Goal: Task Accomplishment & Management: Use online tool/utility

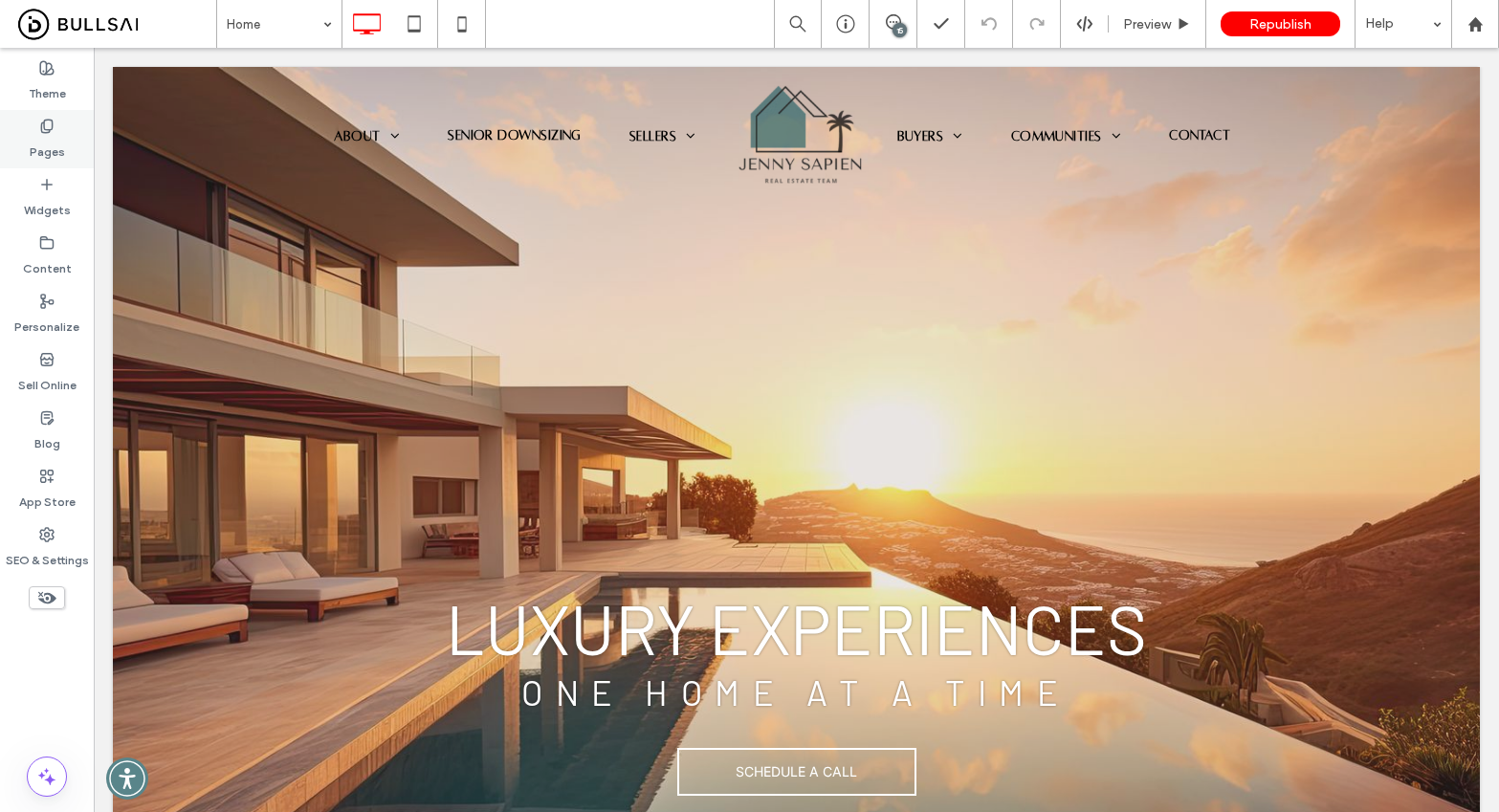
click at [54, 141] on label "Pages" at bounding box center [47, 148] width 36 height 27
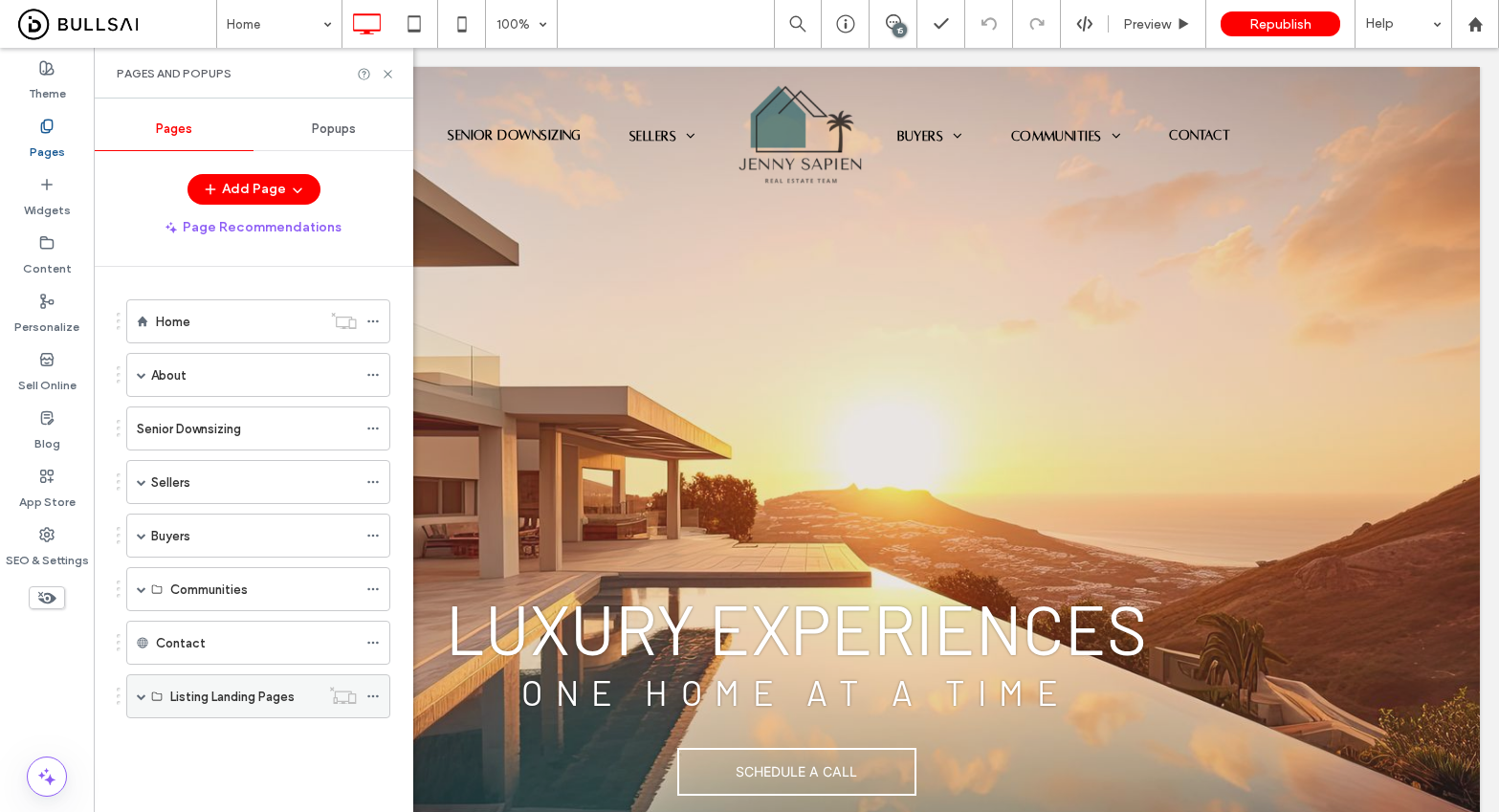
click at [145, 701] on span at bounding box center [142, 696] width 10 height 42
click at [258, 747] on label "678 Diamond Valley Rd" at bounding box center [226, 741] width 113 height 34
click at [387, 71] on use at bounding box center [388, 73] width 8 height 8
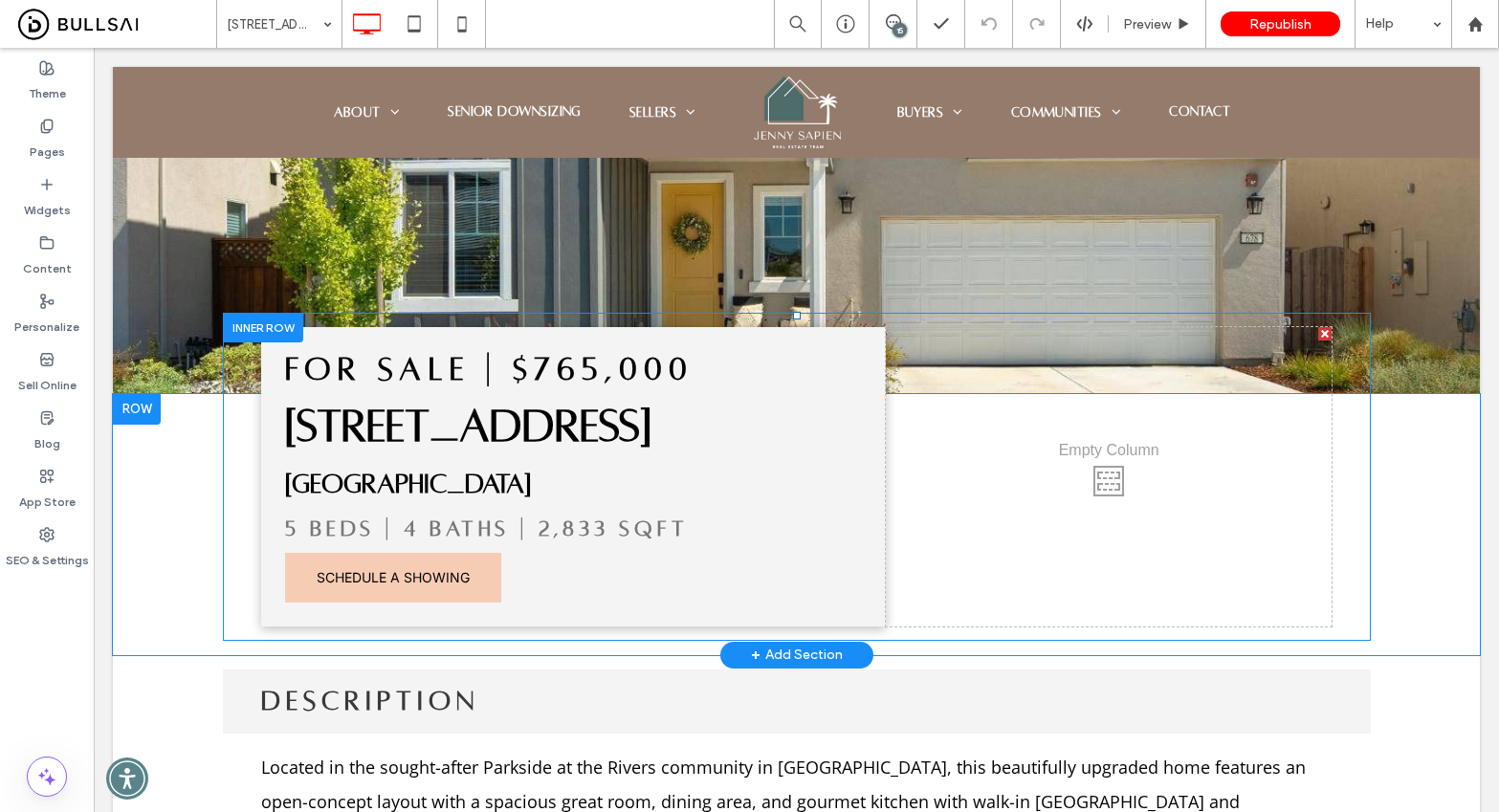
scroll to position [609, 0]
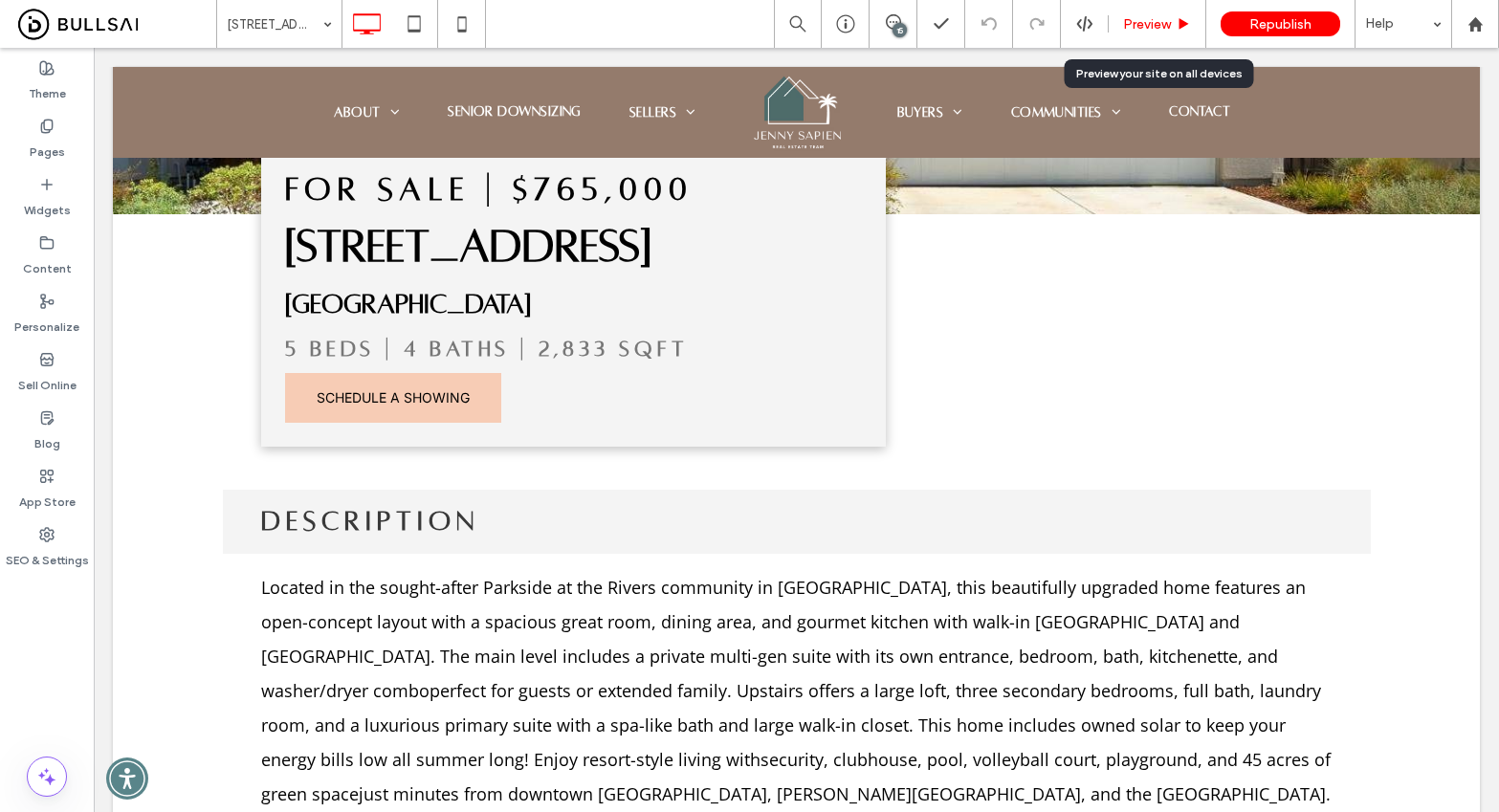
click at [1166, 17] on span "Preview" at bounding box center [1147, 24] width 48 height 16
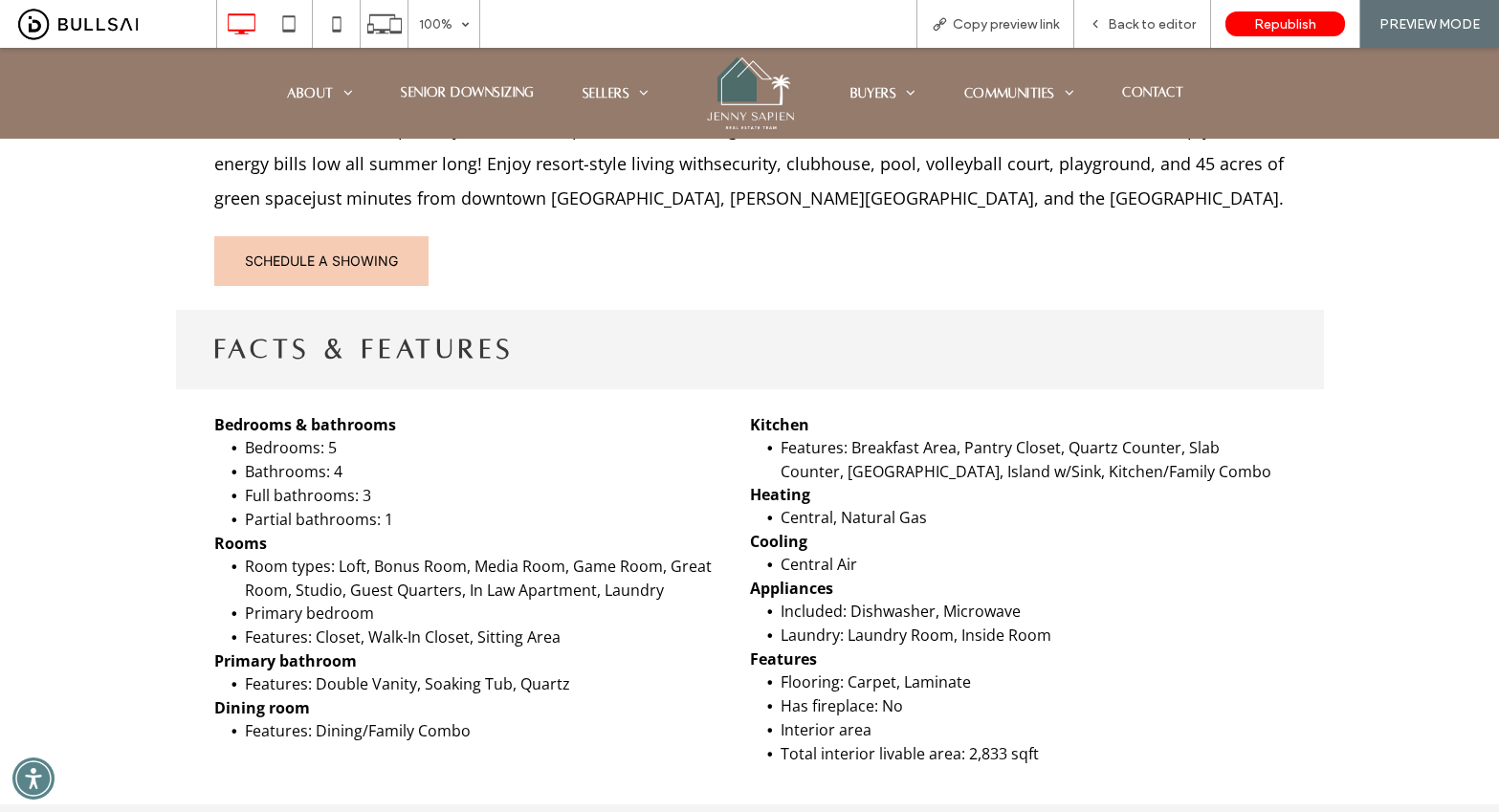
scroll to position [1229, 0]
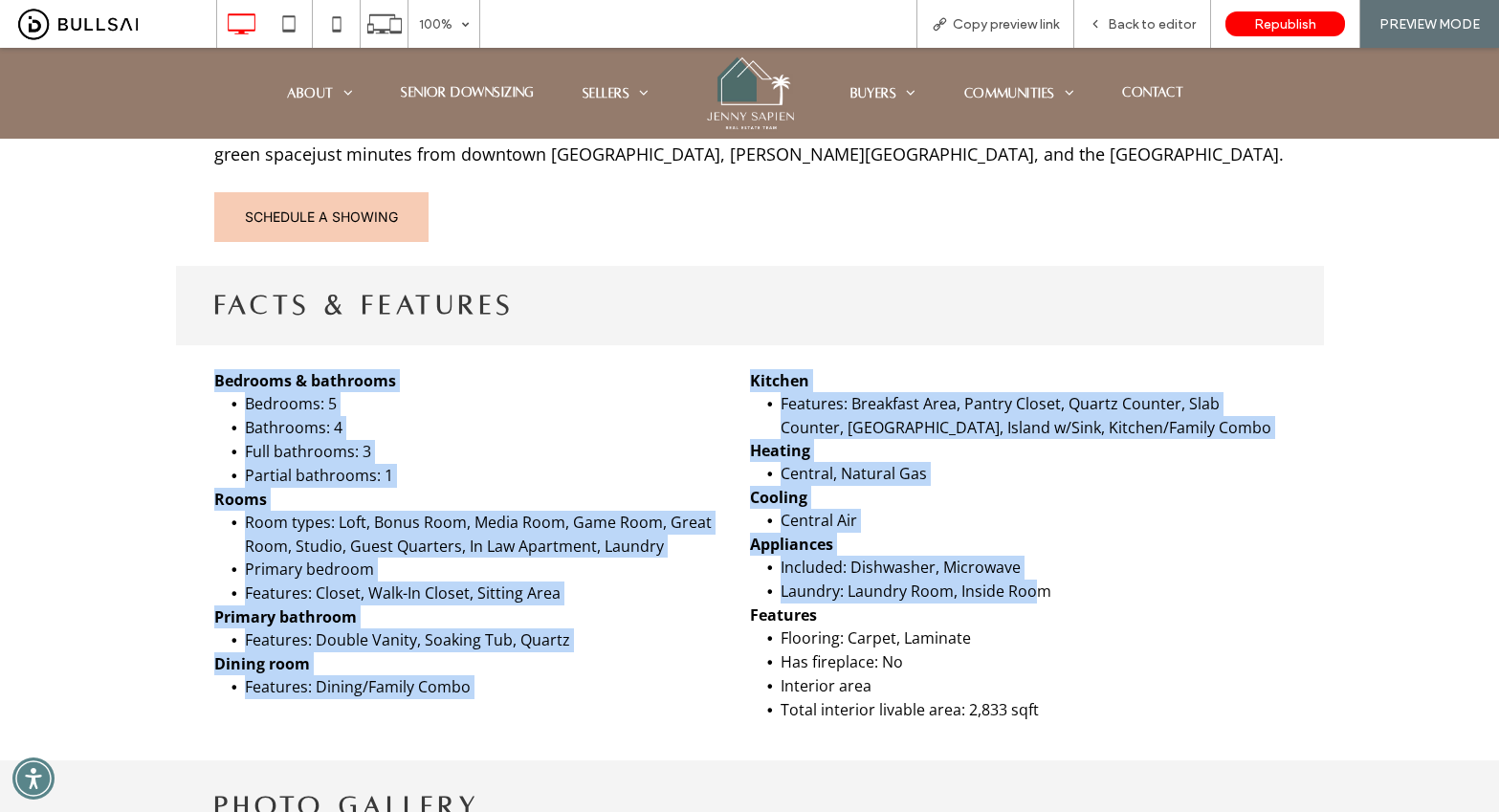
drag, startPoint x: 253, startPoint y: 404, endPoint x: 1036, endPoint y: 598, distance: 806.7
click at [1027, 594] on div "Bedrooms & bathrooms Bedrooms: 5 Bathrooms: 4 Full bathrooms: 3 Partial bathroo…" at bounding box center [750, 545] width 1148 height 400
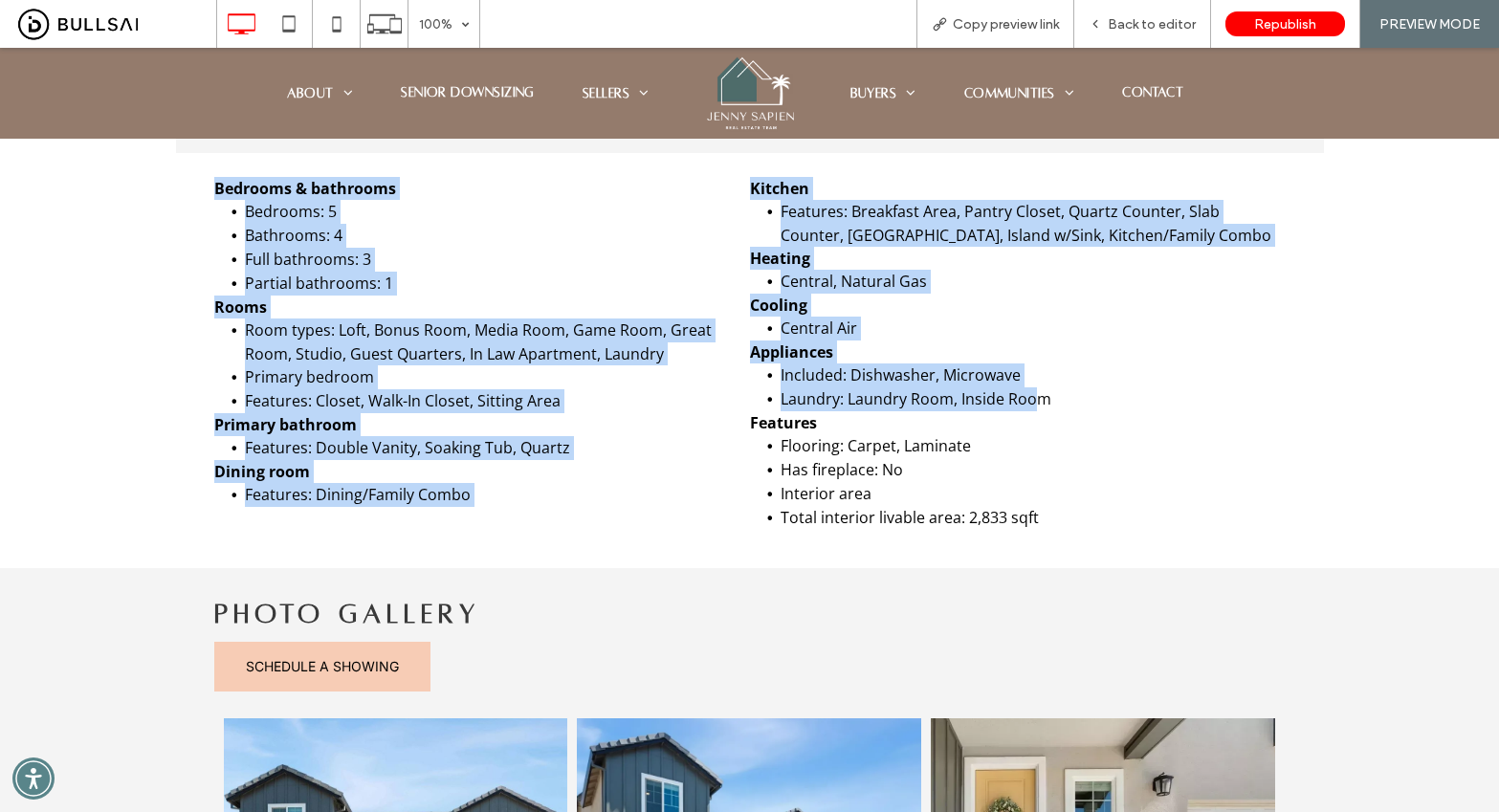
scroll to position [1406, 0]
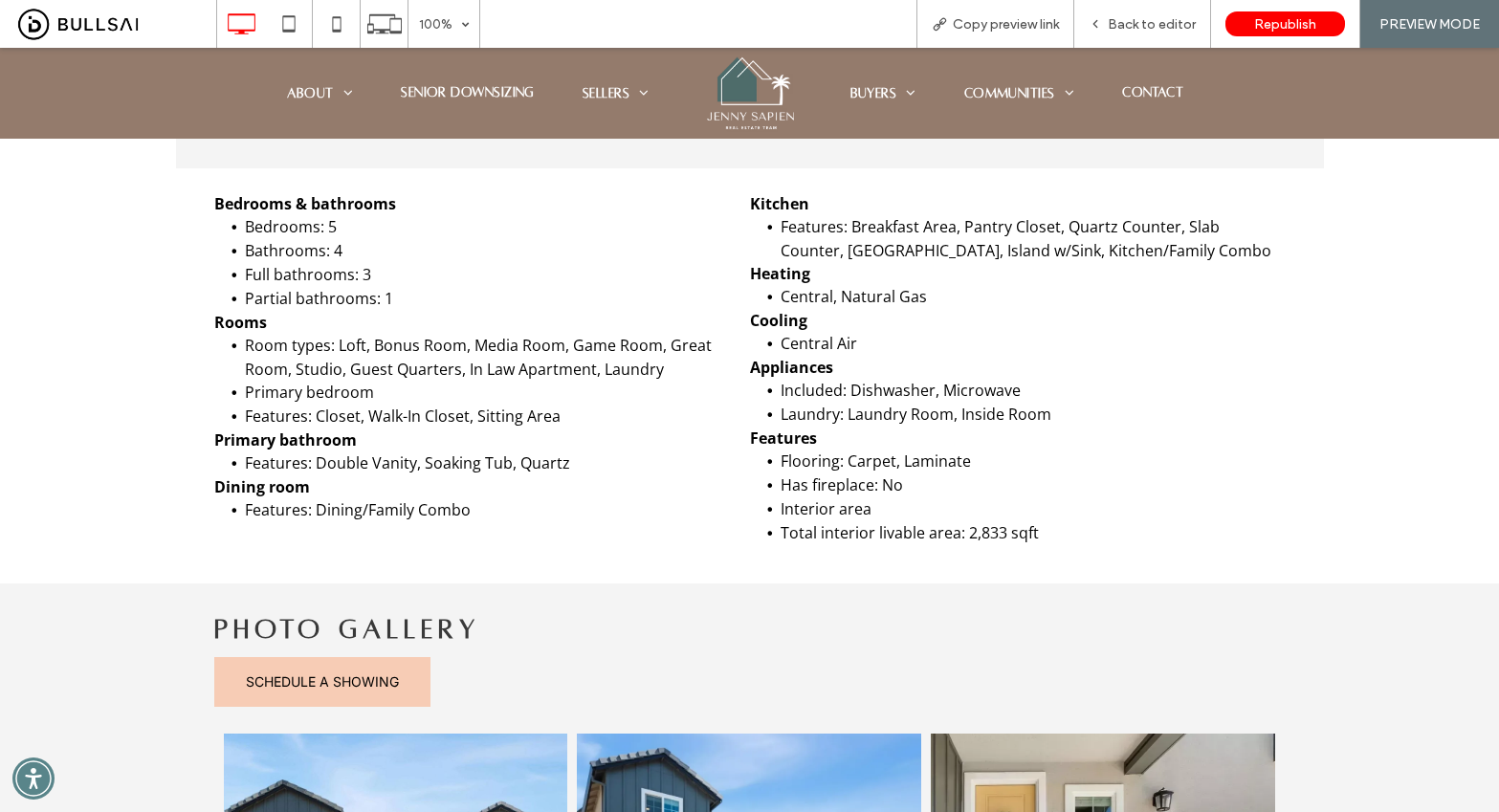
click at [1155, 419] on li "Laundry: Laundry Room, Inside Room" at bounding box center [1033, 414] width 505 height 24
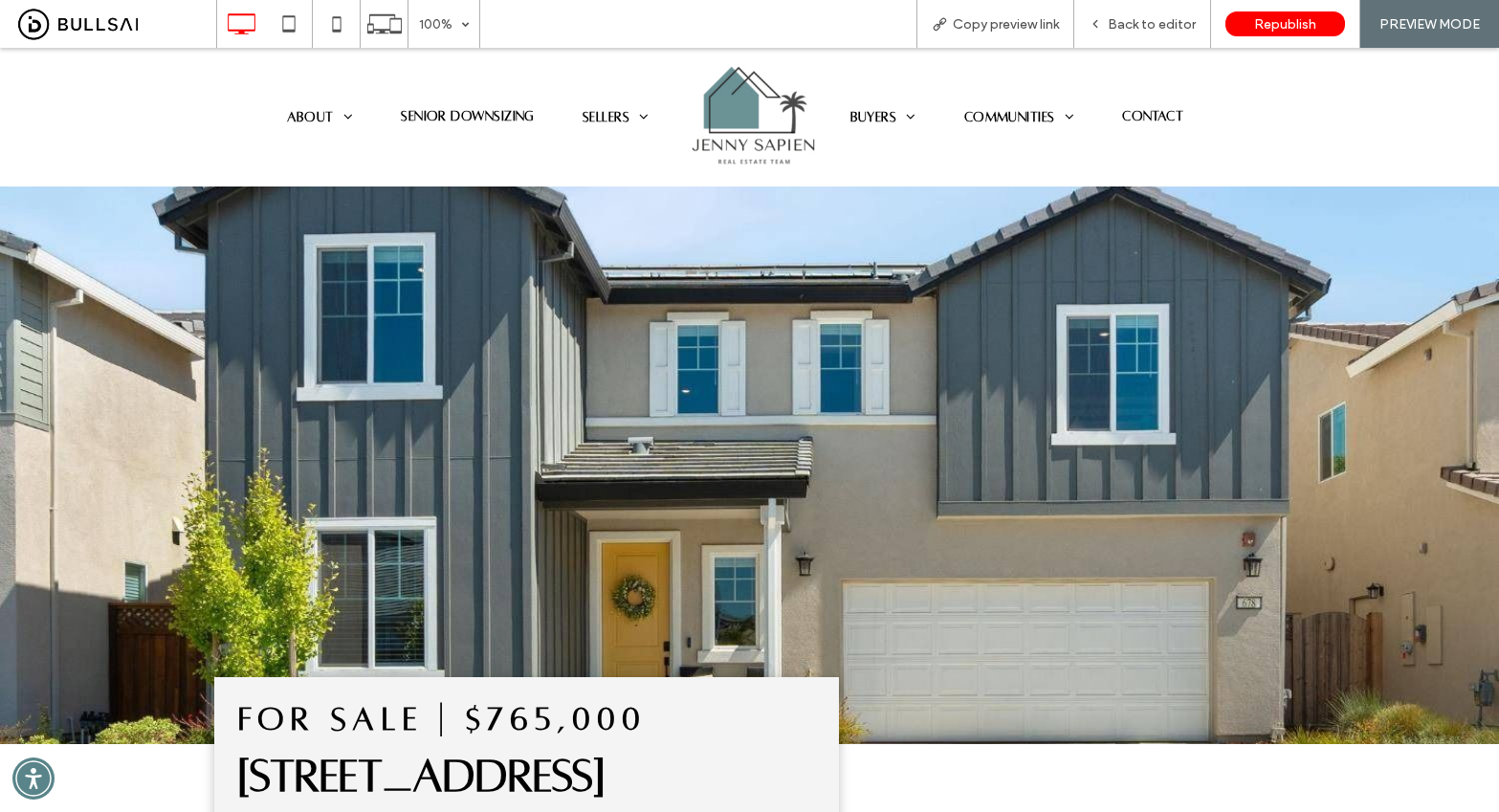
scroll to position [0, 0]
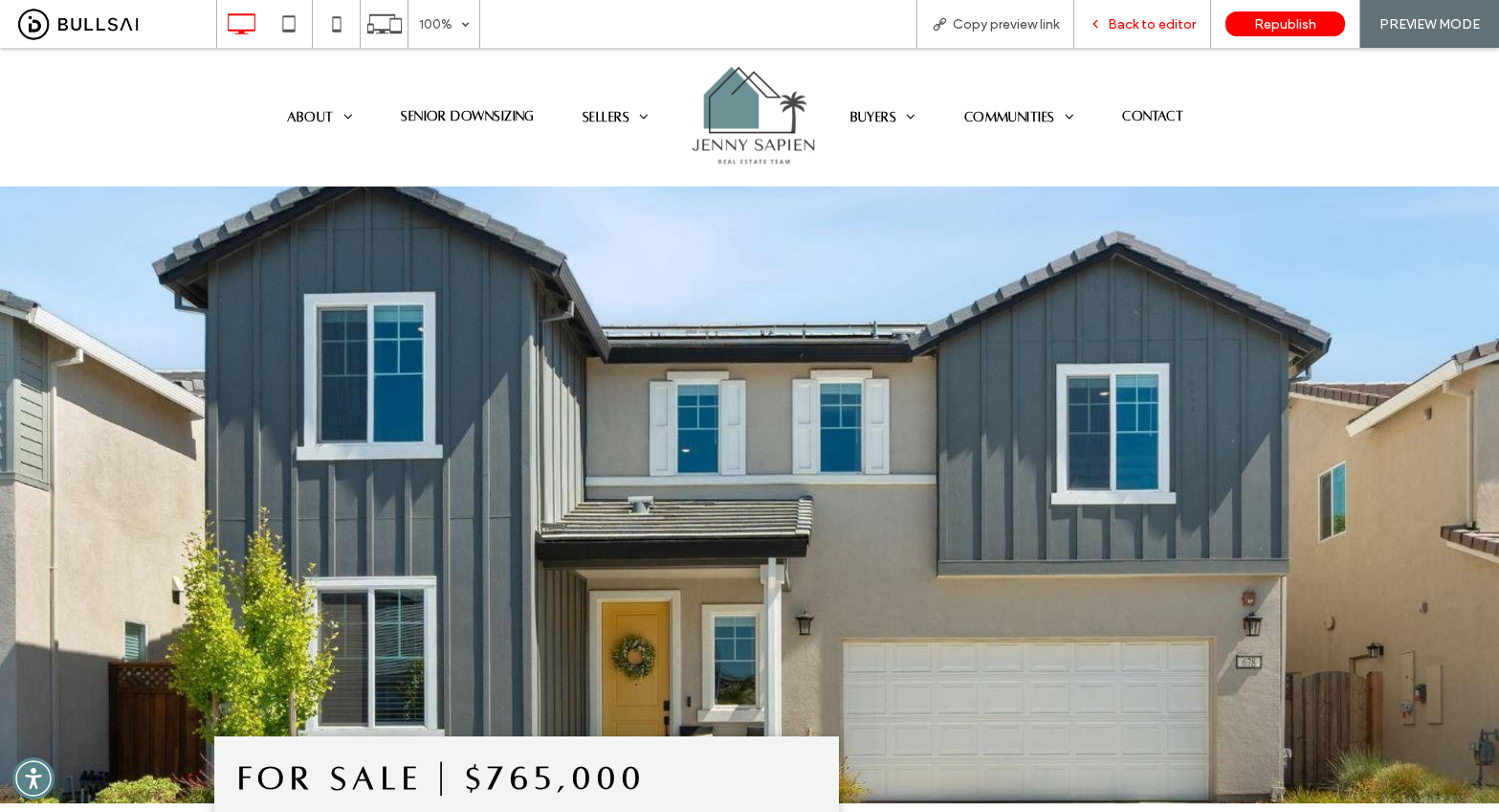
click at [1204, 23] on div "Back to editor" at bounding box center [1141, 24] width 136 height 16
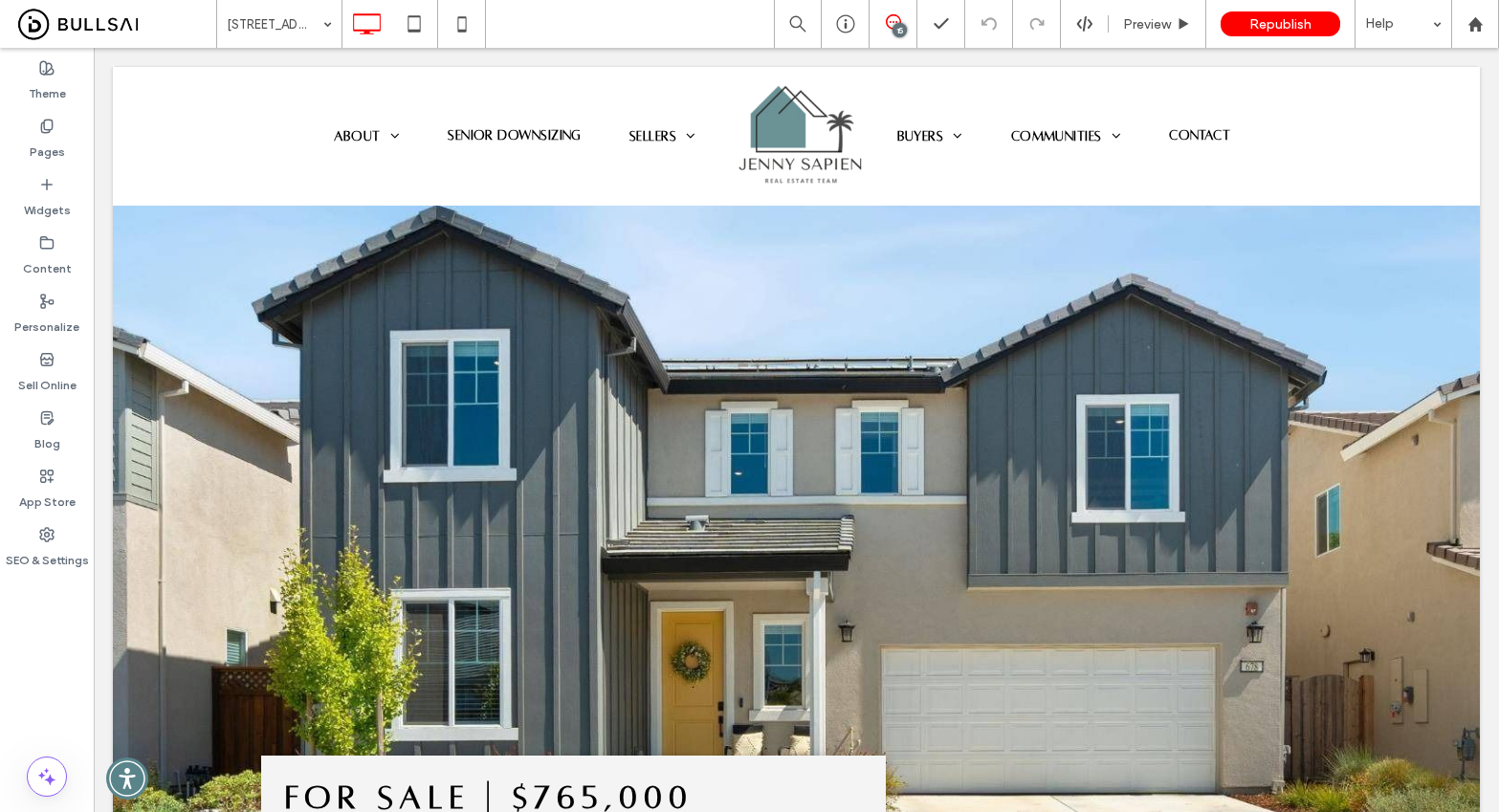
click at [886, 23] on icon at bounding box center [893, 22] width 15 height 15
click at [1485, 176] on use at bounding box center [1480, 183] width 15 height 15
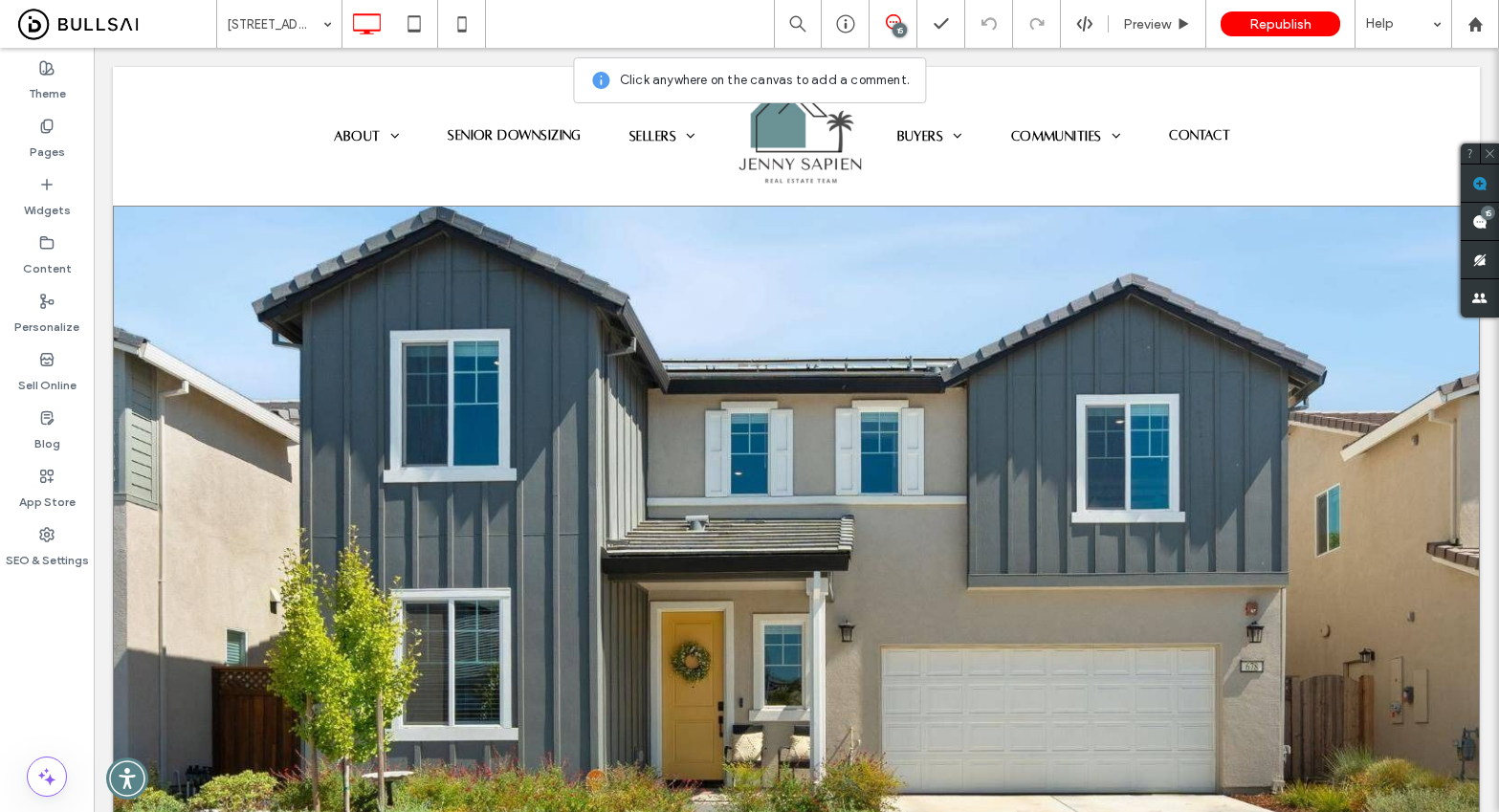
click at [874, 432] on div "Click To Paste Row + Add Section" at bounding box center [796, 514] width 1367 height 617
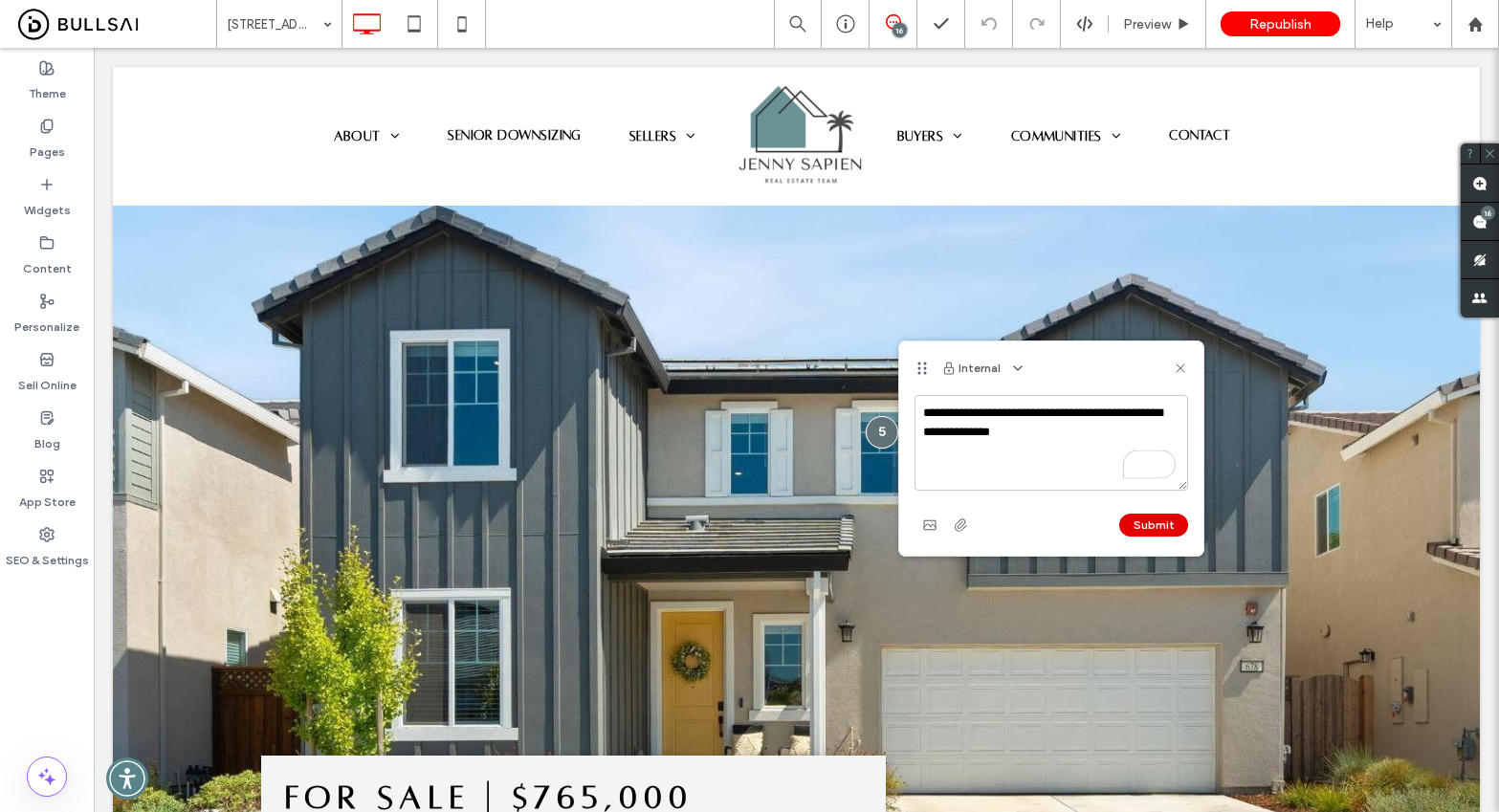
type textarea "**********"
click at [1161, 527] on button "Submit" at bounding box center [1153, 525] width 68 height 23
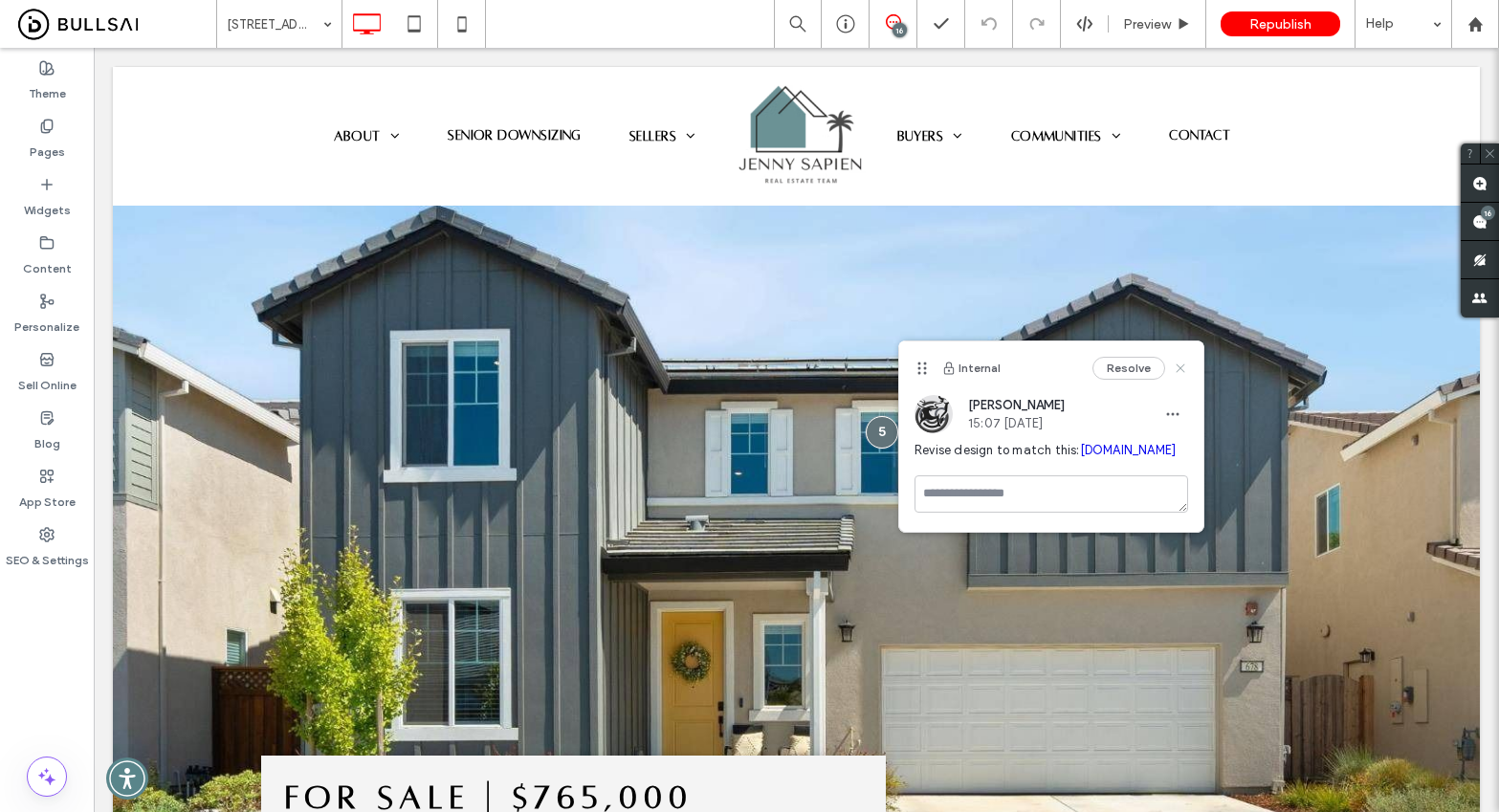
drag, startPoint x: 1183, startPoint y: 367, endPoint x: 1089, endPoint y: 334, distance: 99.6
click at [1183, 367] on icon at bounding box center [1181, 368] width 15 height 15
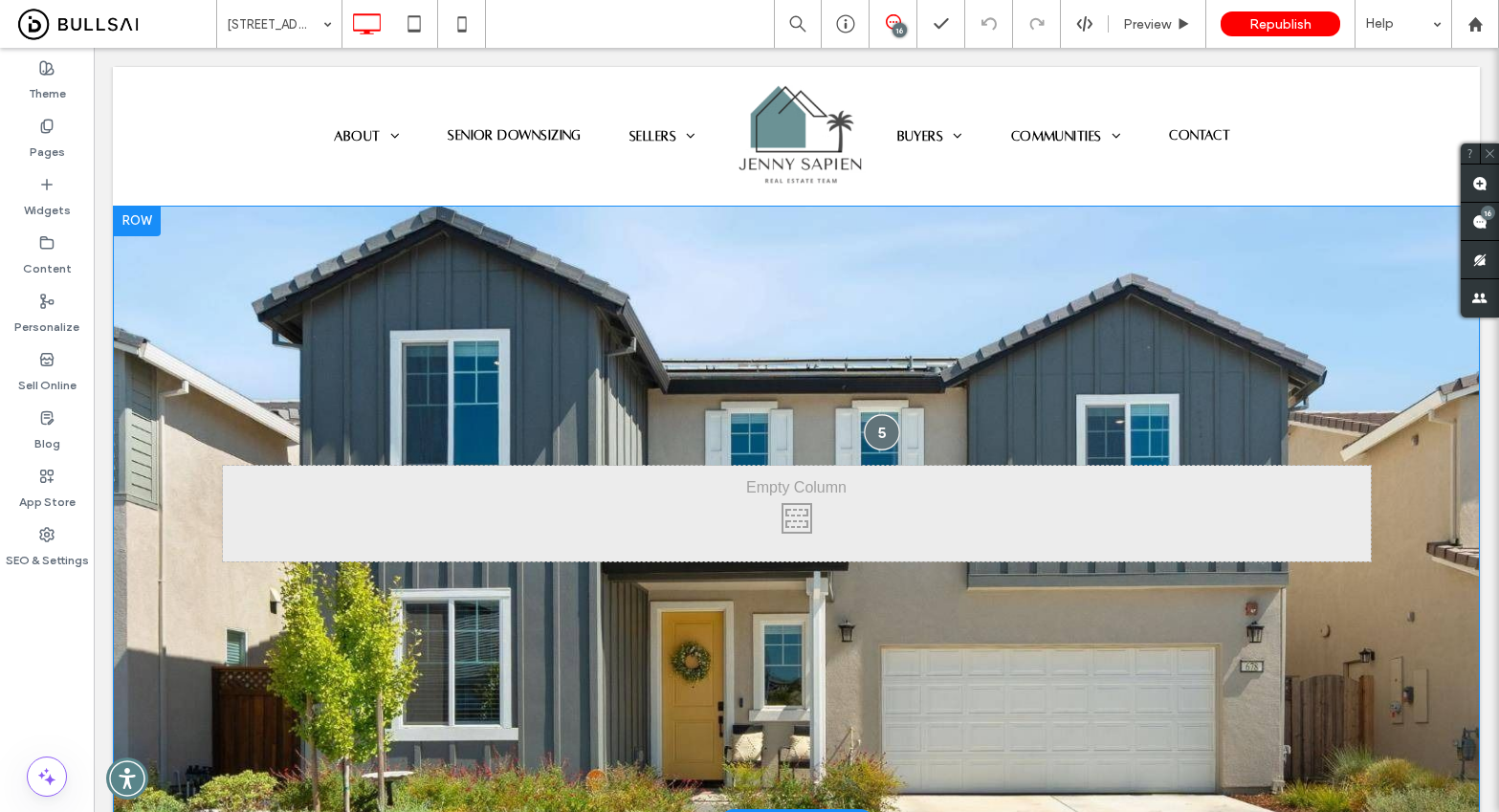
click at [867, 436] on div at bounding box center [882, 431] width 36 height 36
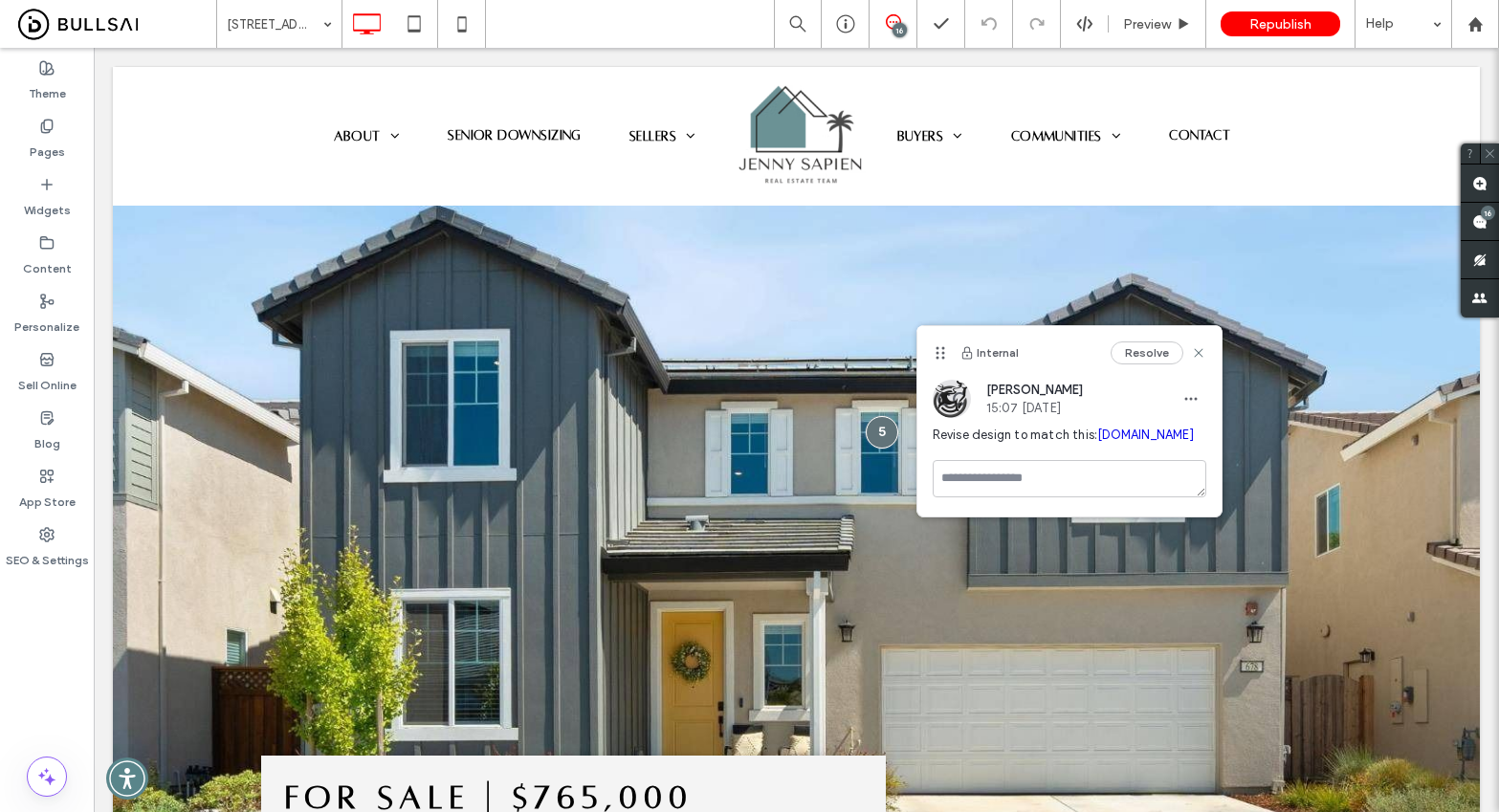
click at [1490, 150] on icon at bounding box center [1489, 153] width 13 height 13
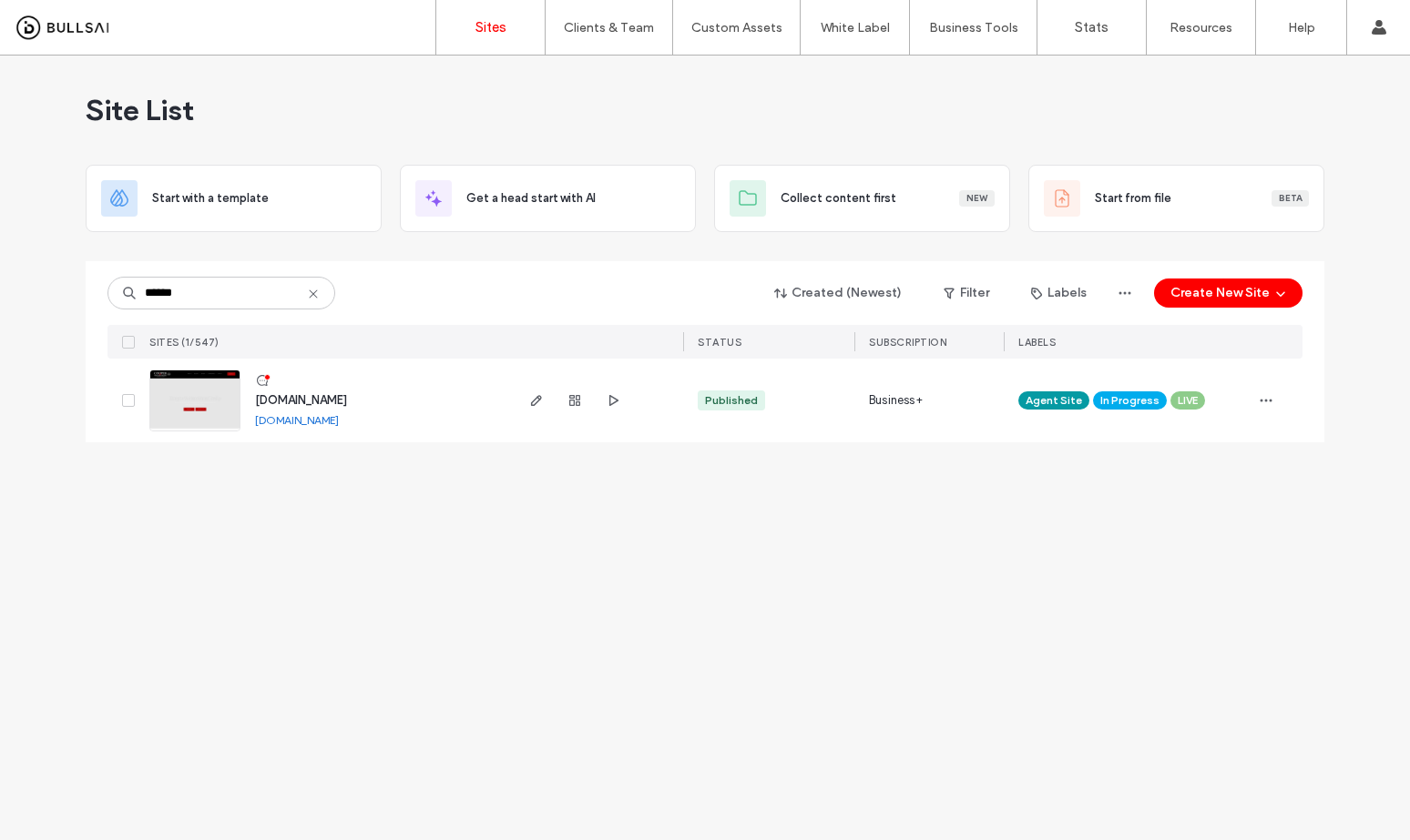
type input "******"
click at [530, 405] on icon "button" at bounding box center [536, 400] width 15 height 15
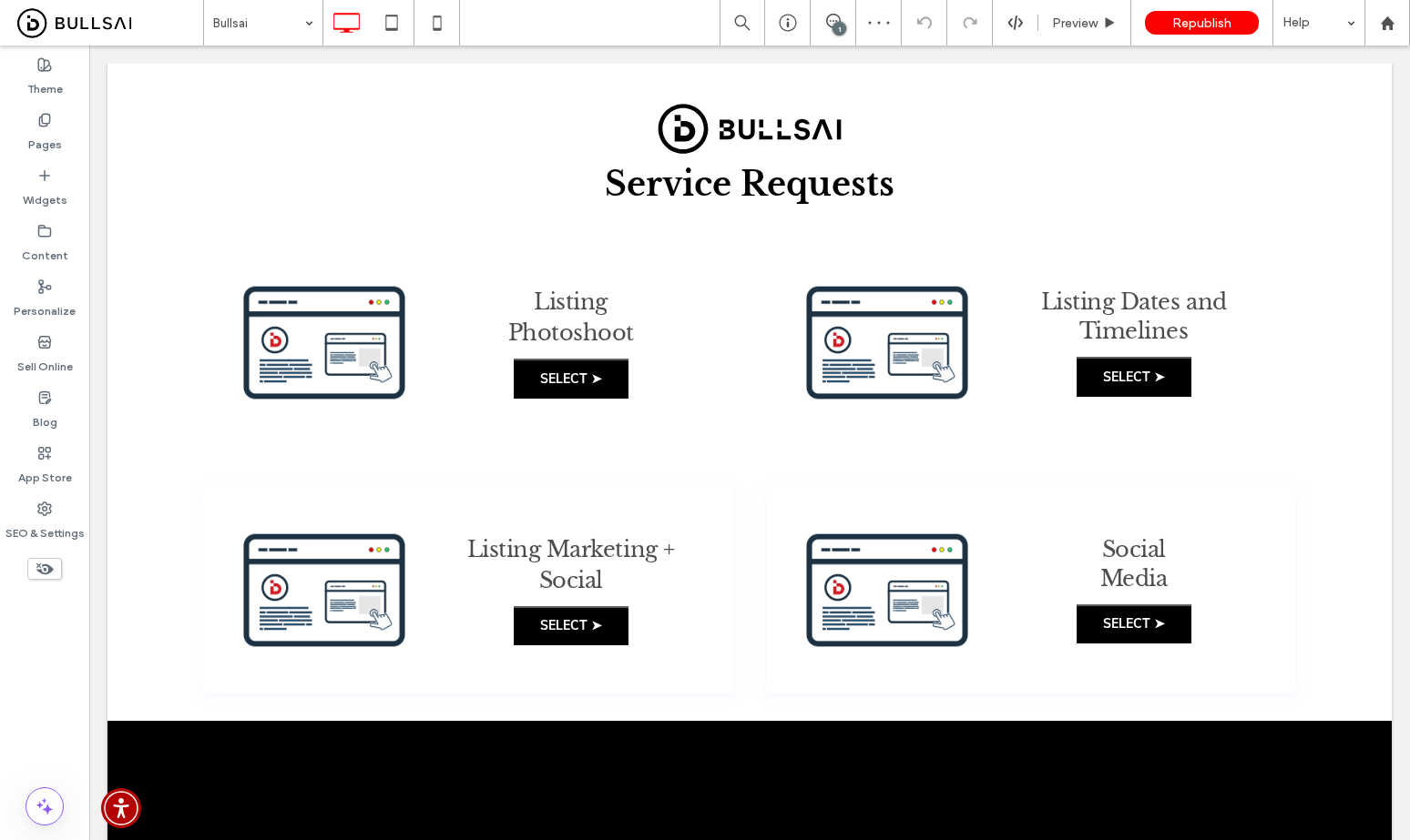
click at [34, 574] on span at bounding box center [45, 569] width 35 height 22
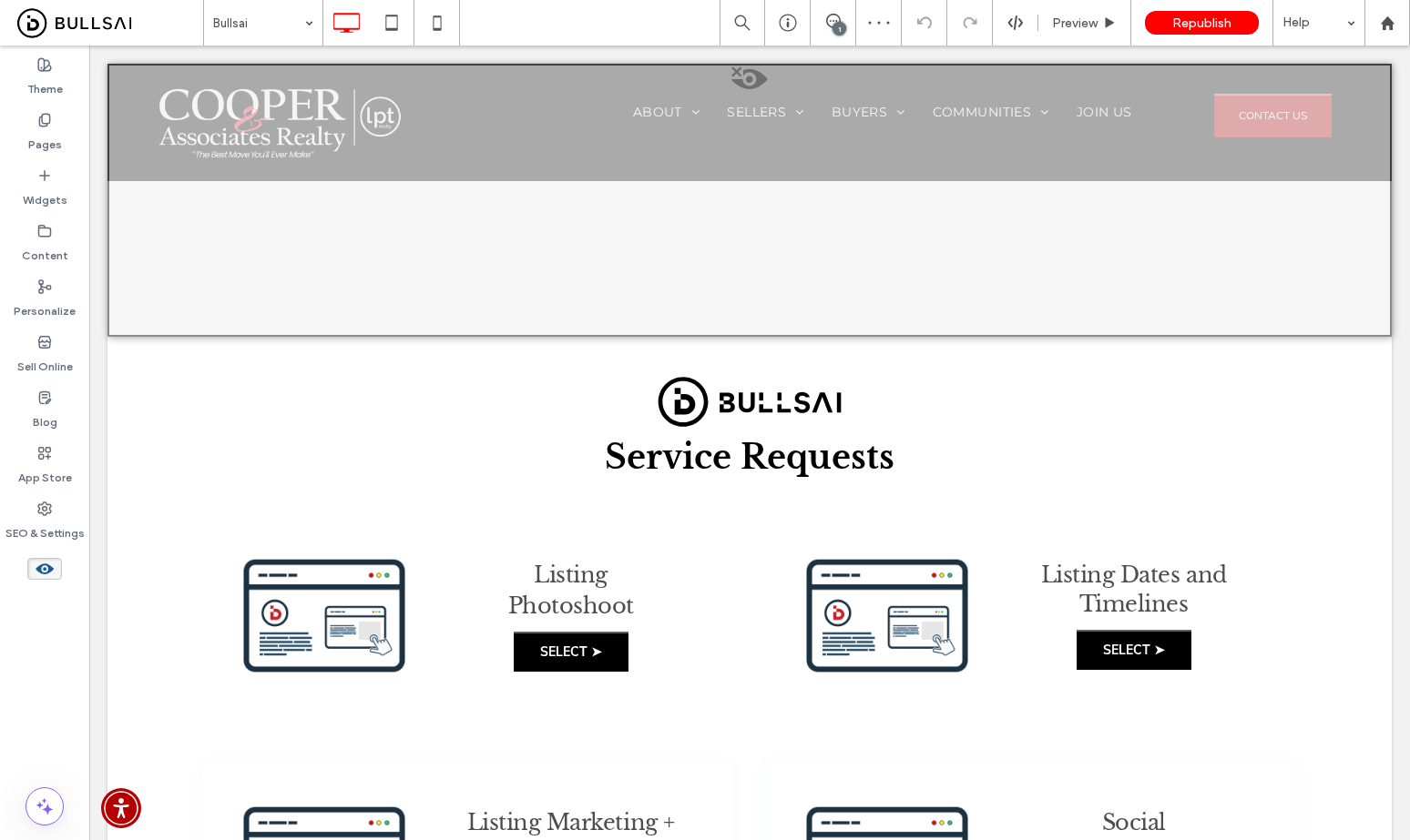
click at [754, 84] on span at bounding box center [750, 84] width 1280 height 37
click at [789, 103] on button "Yes" at bounding box center [780, 107] width 56 height 23
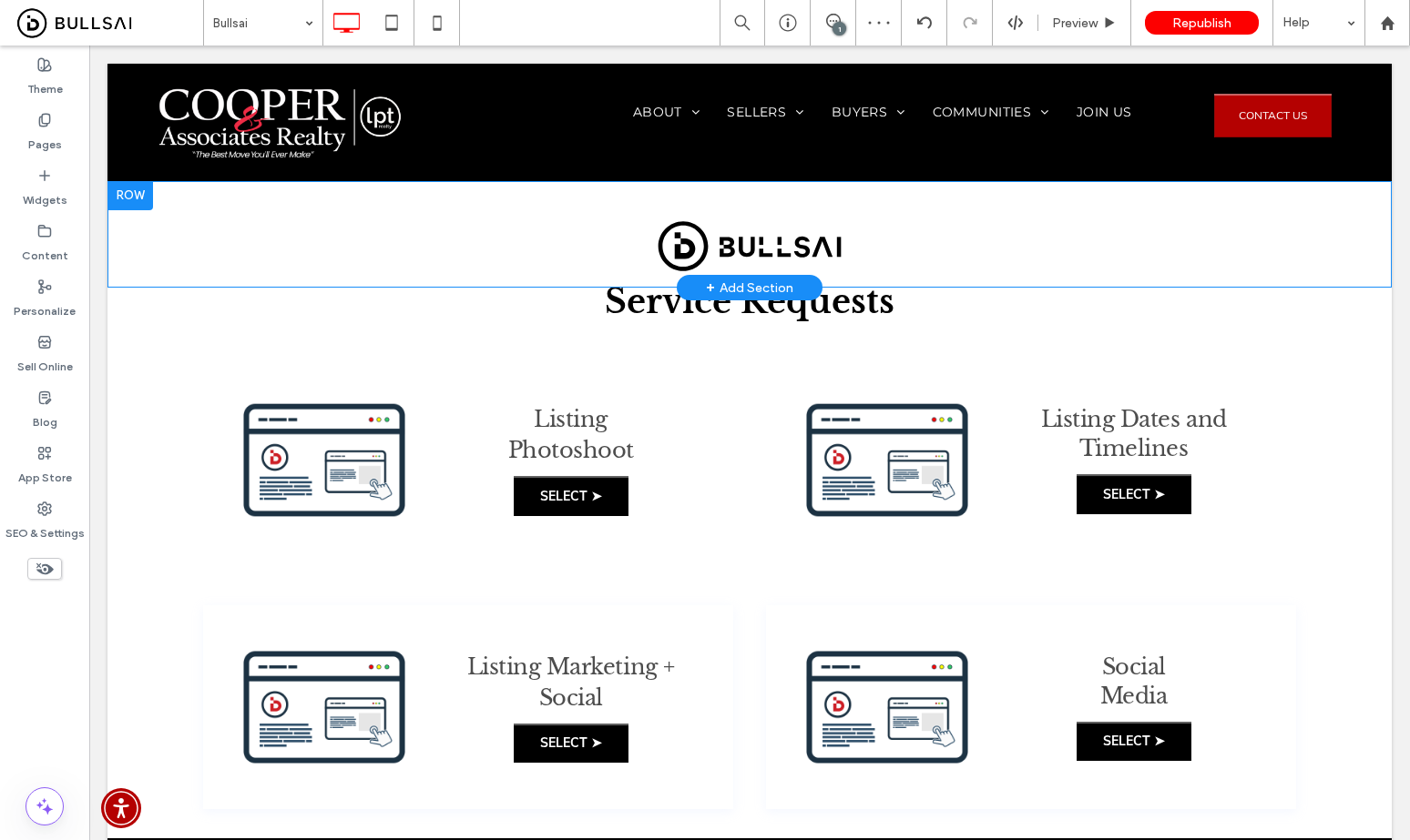
click at [761, 202] on div "Click To Paste" at bounding box center [750, 234] width 1093 height 79
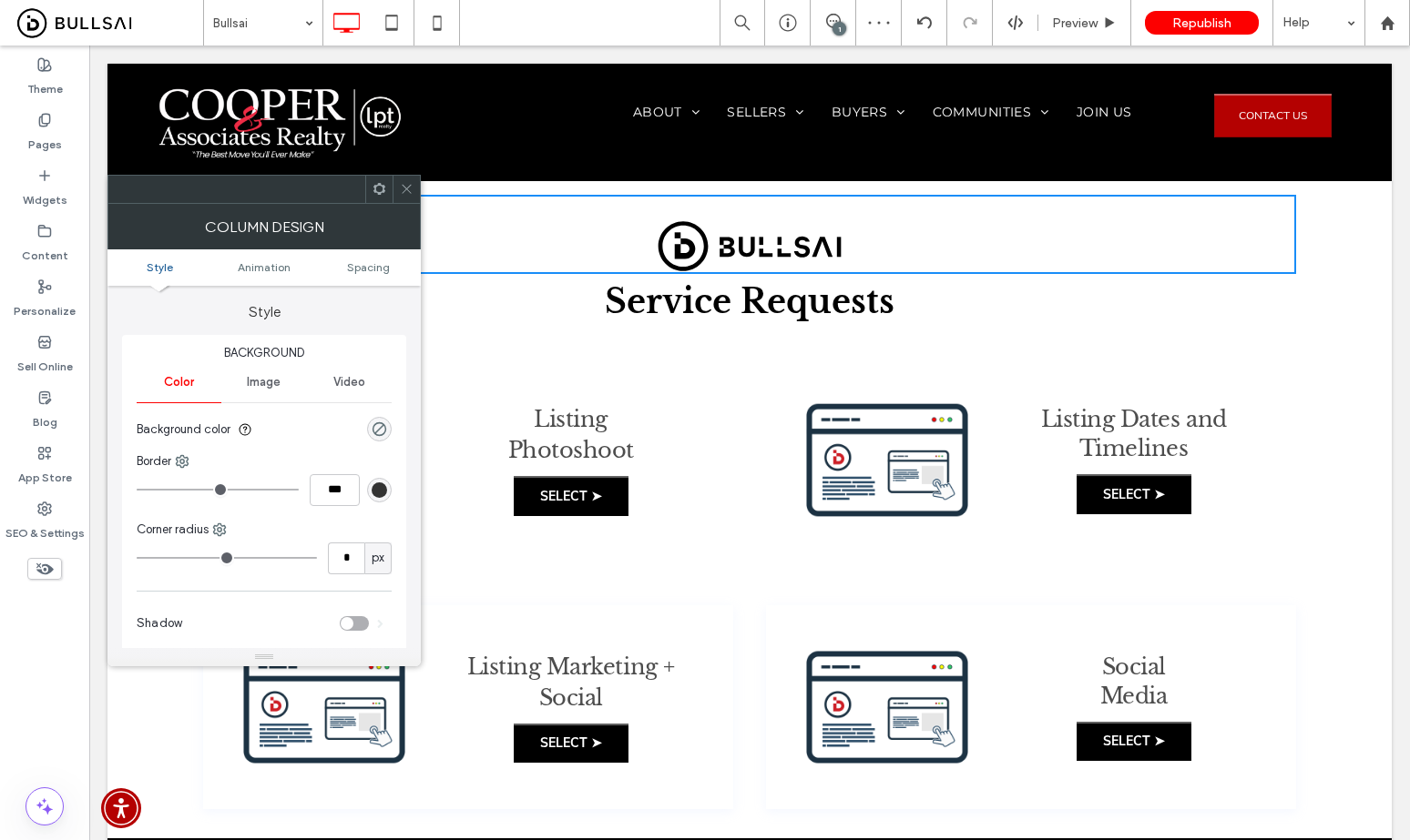
drag, startPoint x: 398, startPoint y: 184, endPoint x: 367, endPoint y: 143, distance: 51.4
click at [398, 184] on div at bounding box center [406, 189] width 28 height 28
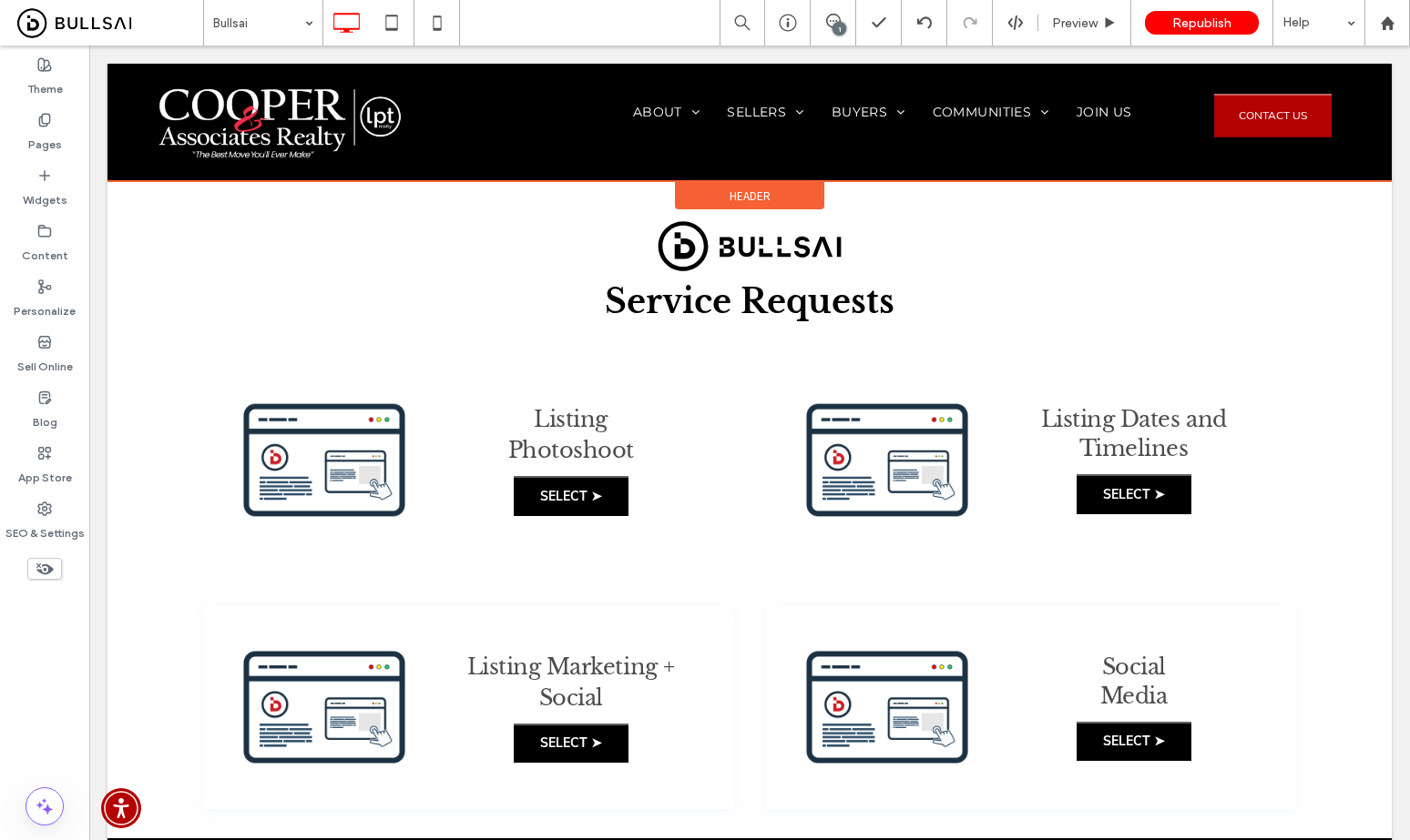
click at [729, 192] on span "Header" at bounding box center [750, 196] width 41 height 16
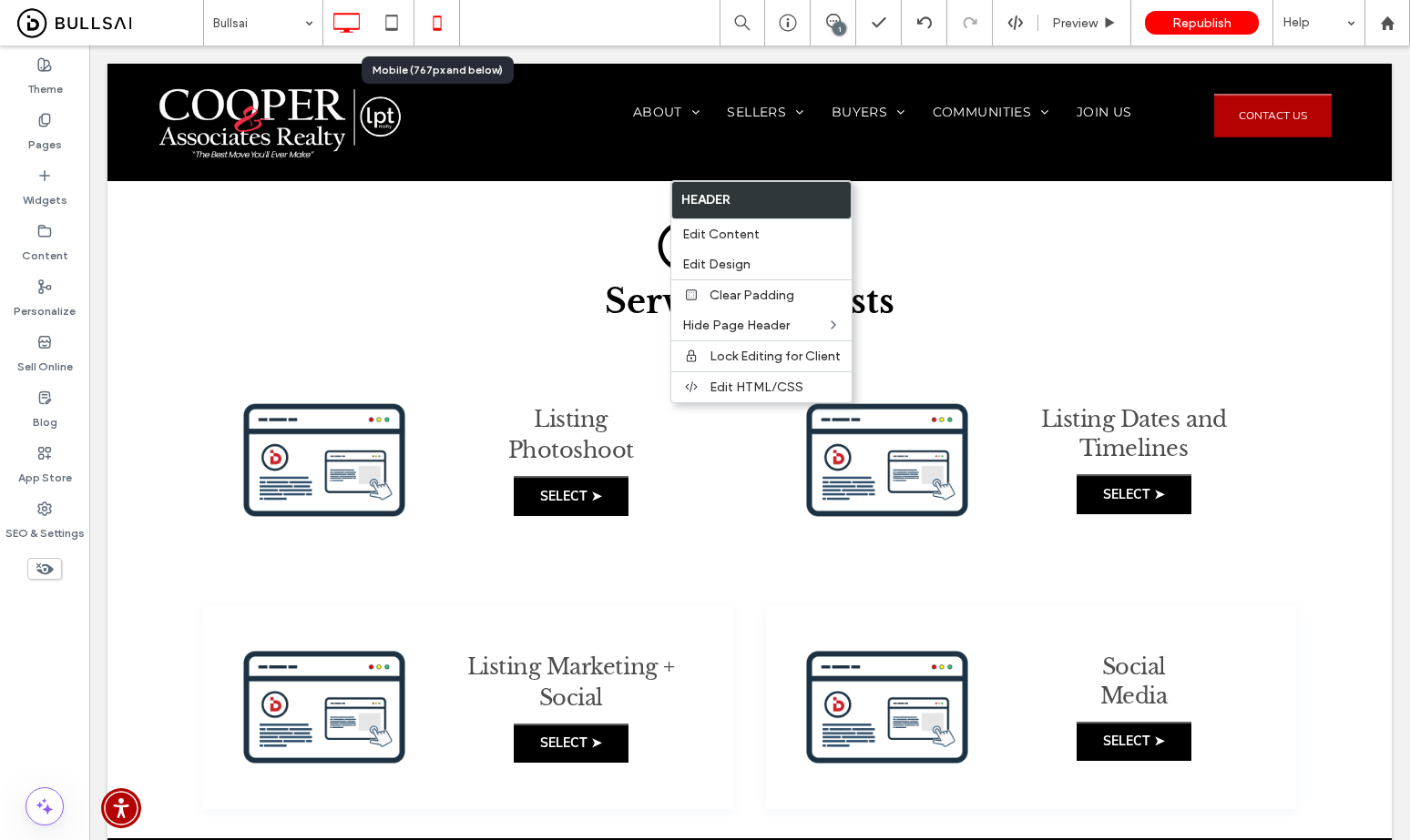
click at [448, 37] on icon at bounding box center [437, 23] width 37 height 37
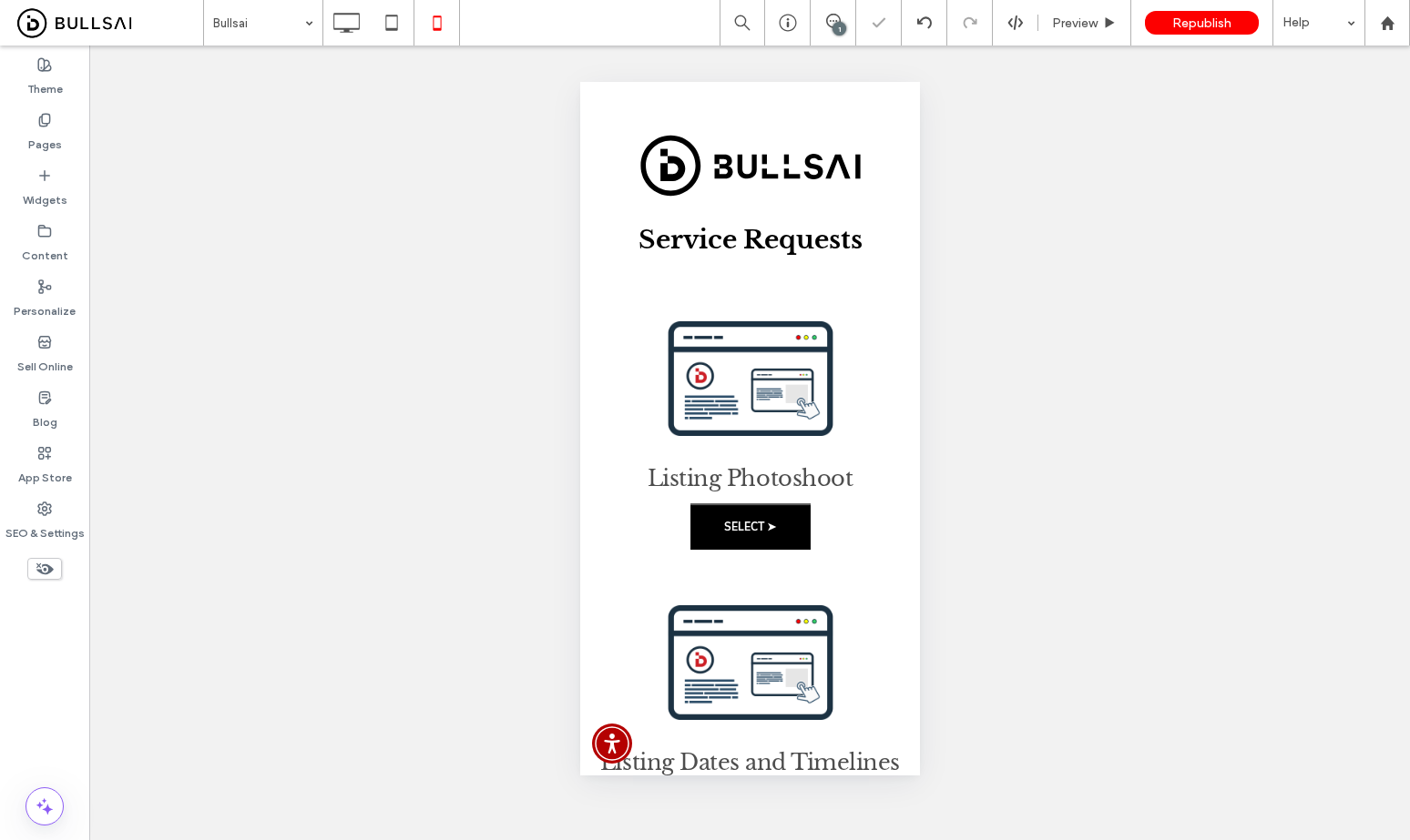
click at [25, 590] on div at bounding box center [44, 598] width 89 height 17
click at [47, 579] on div at bounding box center [44, 569] width 89 height 40
click at [41, 571] on use at bounding box center [45, 569] width 17 height 12
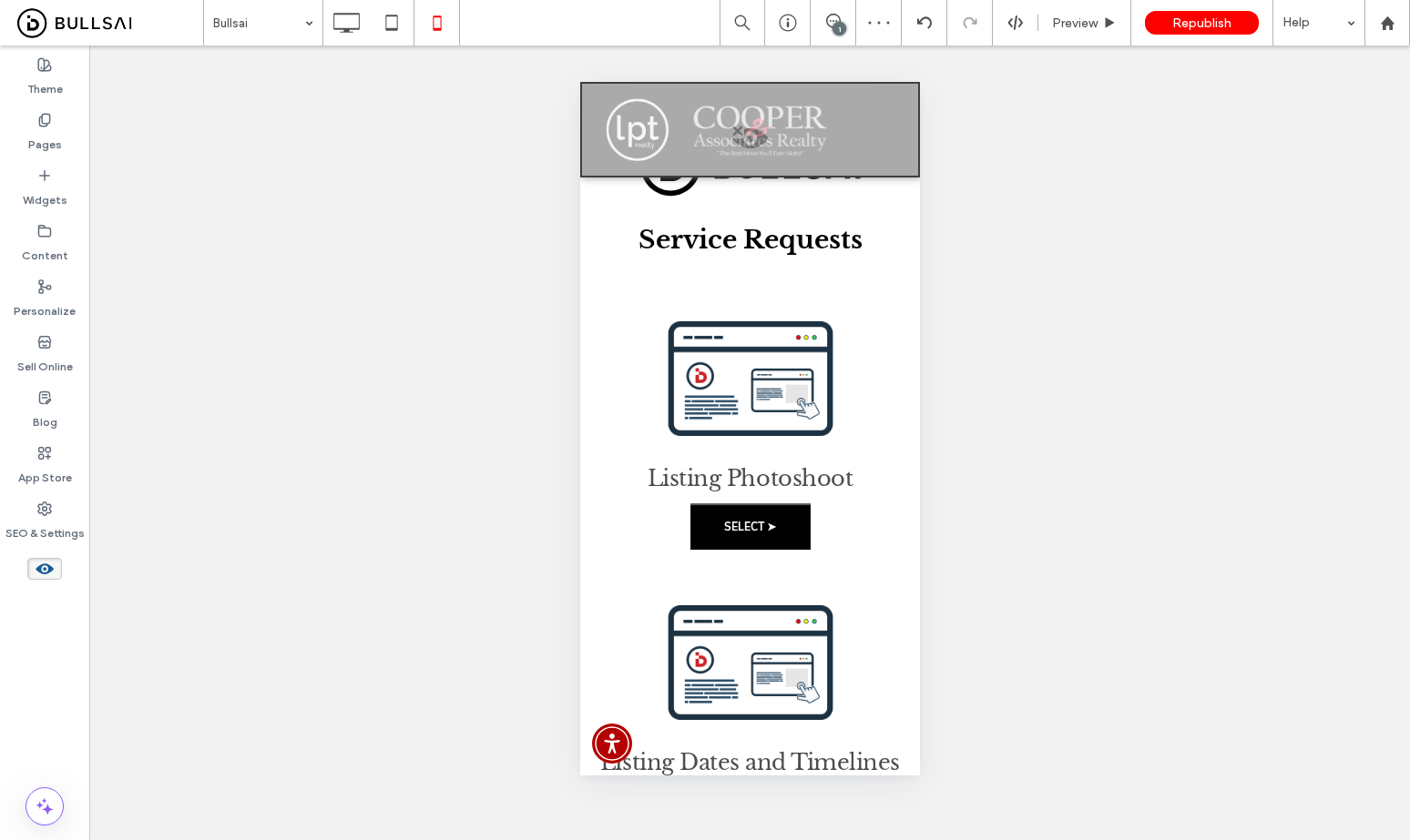
click at [744, 136] on span at bounding box center [750, 143] width 336 height 37
click at [773, 154] on button "Yes" at bounding box center [769, 159] width 56 height 23
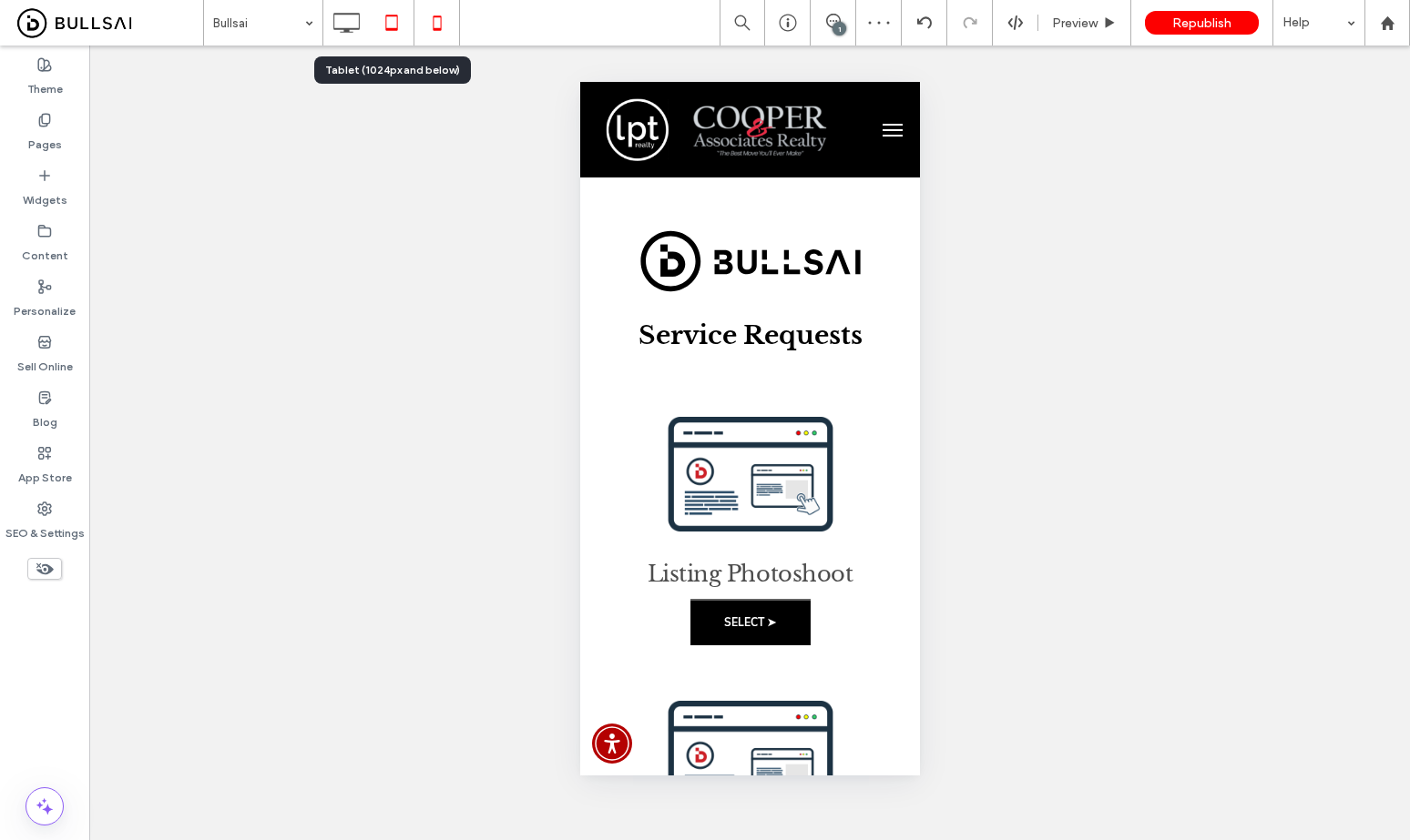
click at [393, 22] on icon at bounding box center [392, 23] width 37 height 37
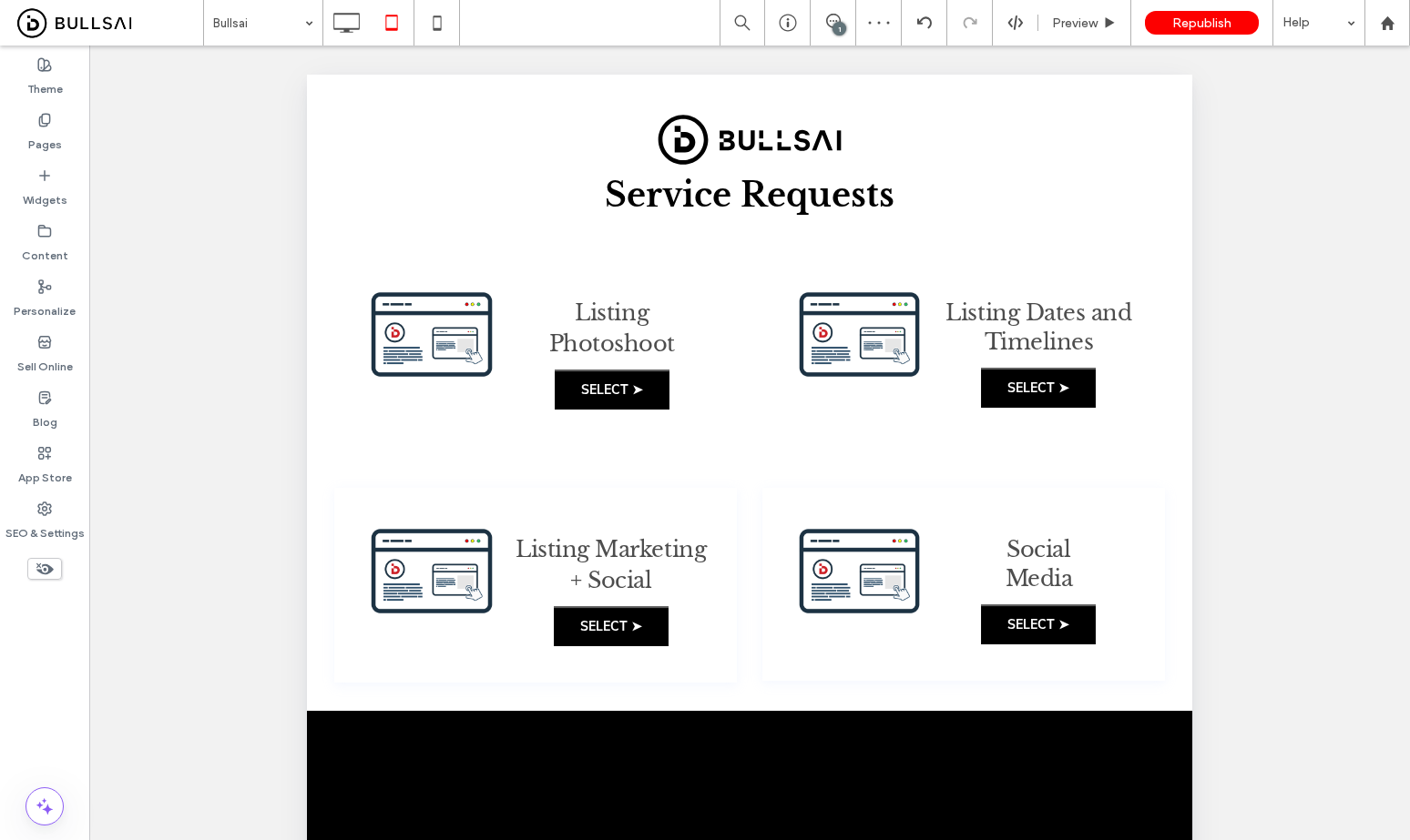
click at [42, 569] on icon at bounding box center [45, 569] width 20 height 20
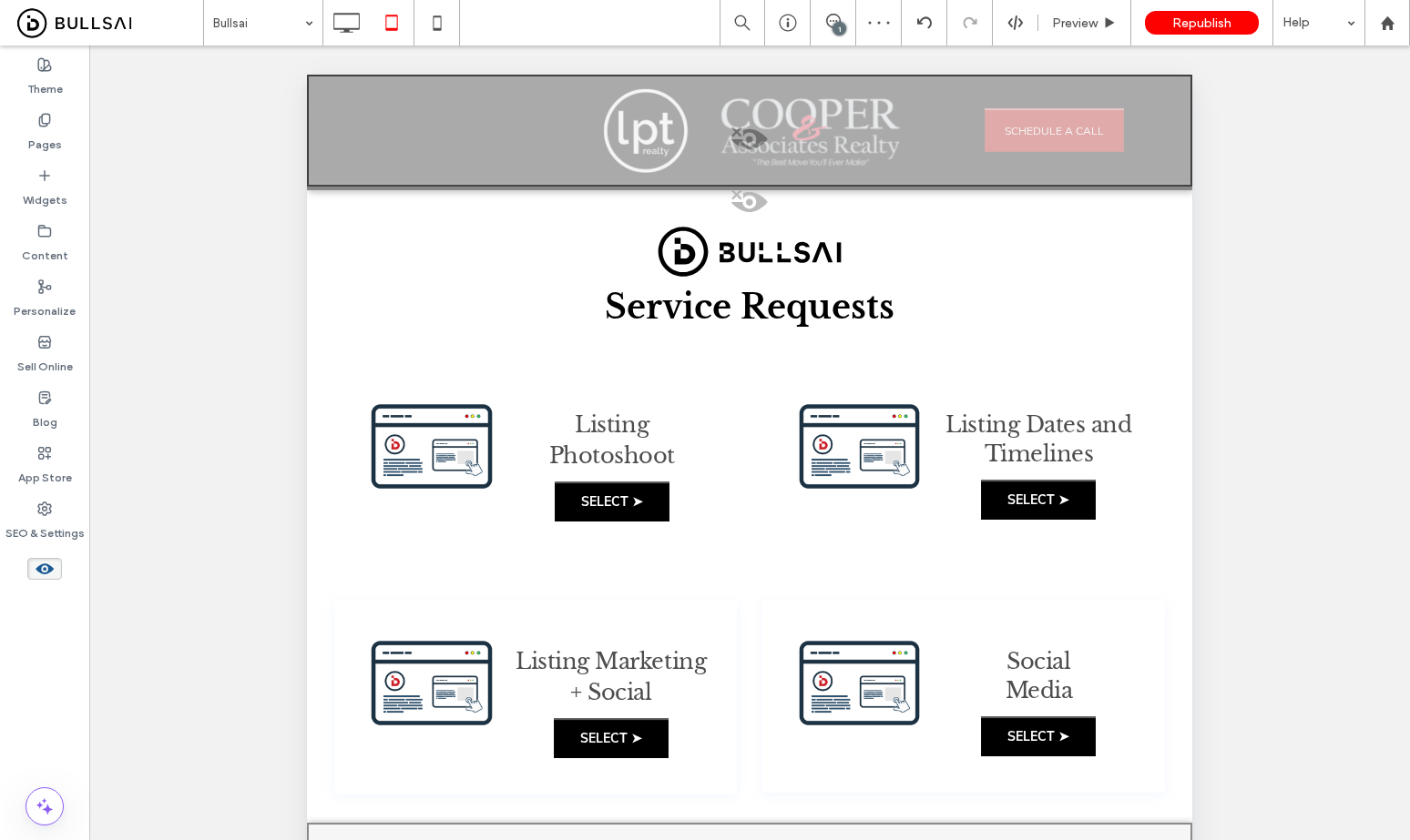
click at [746, 141] on span at bounding box center [750, 144] width 882 height 37
click at [774, 162] on button "Yes" at bounding box center [772, 164] width 56 height 23
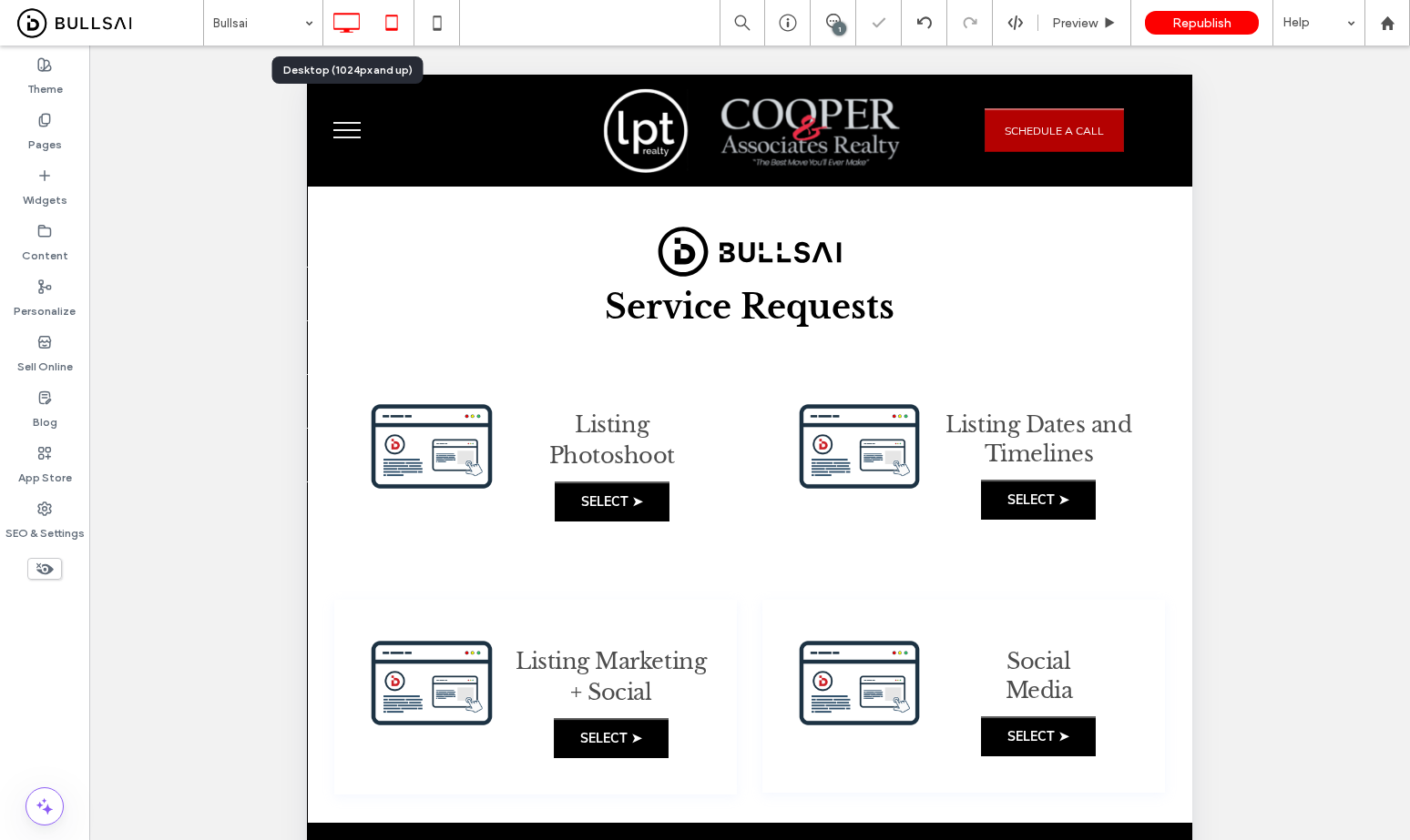
click at [347, 17] on icon at bounding box center [346, 23] width 37 height 37
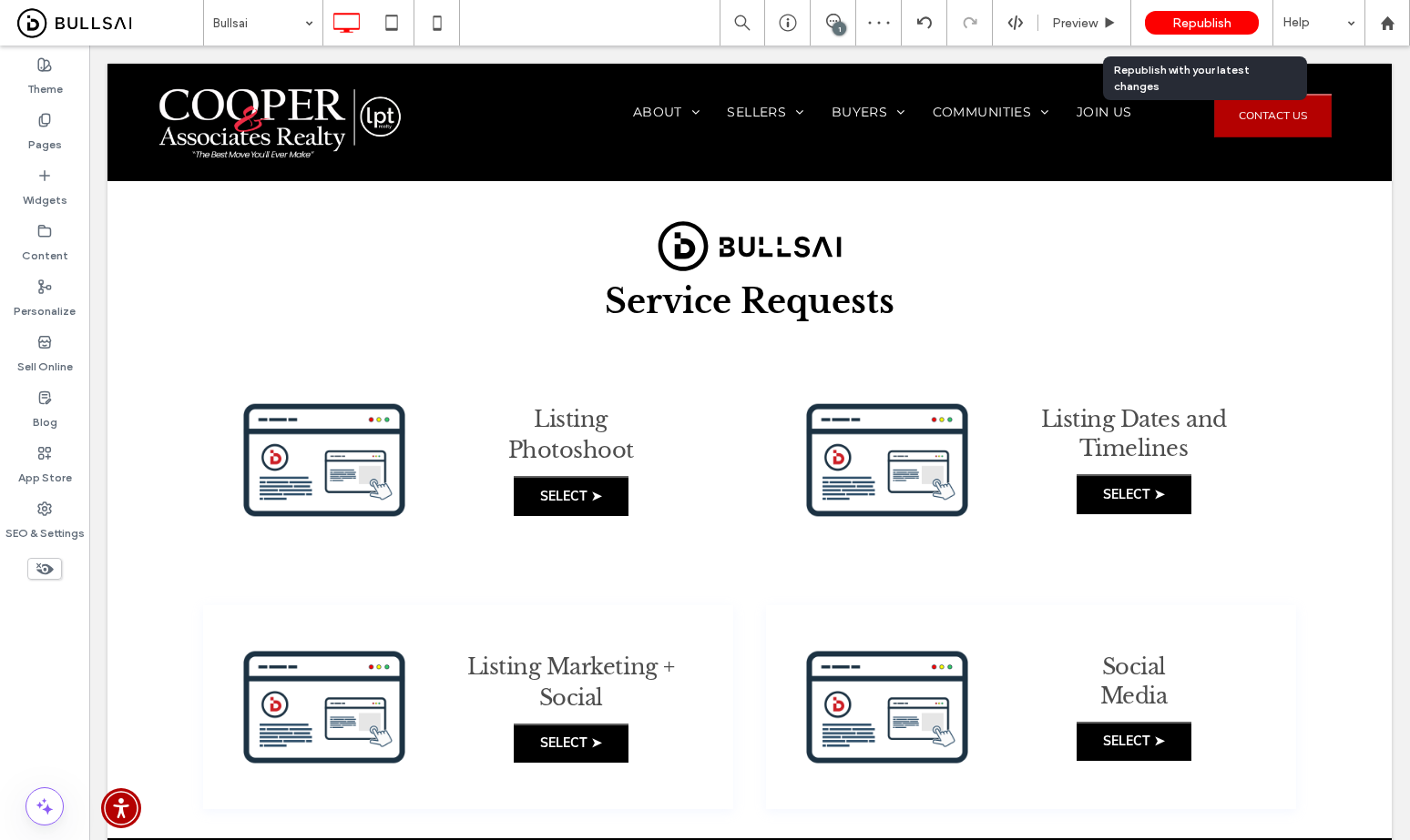
click at [1205, 16] on span "Republish" at bounding box center [1201, 23] width 59 height 16
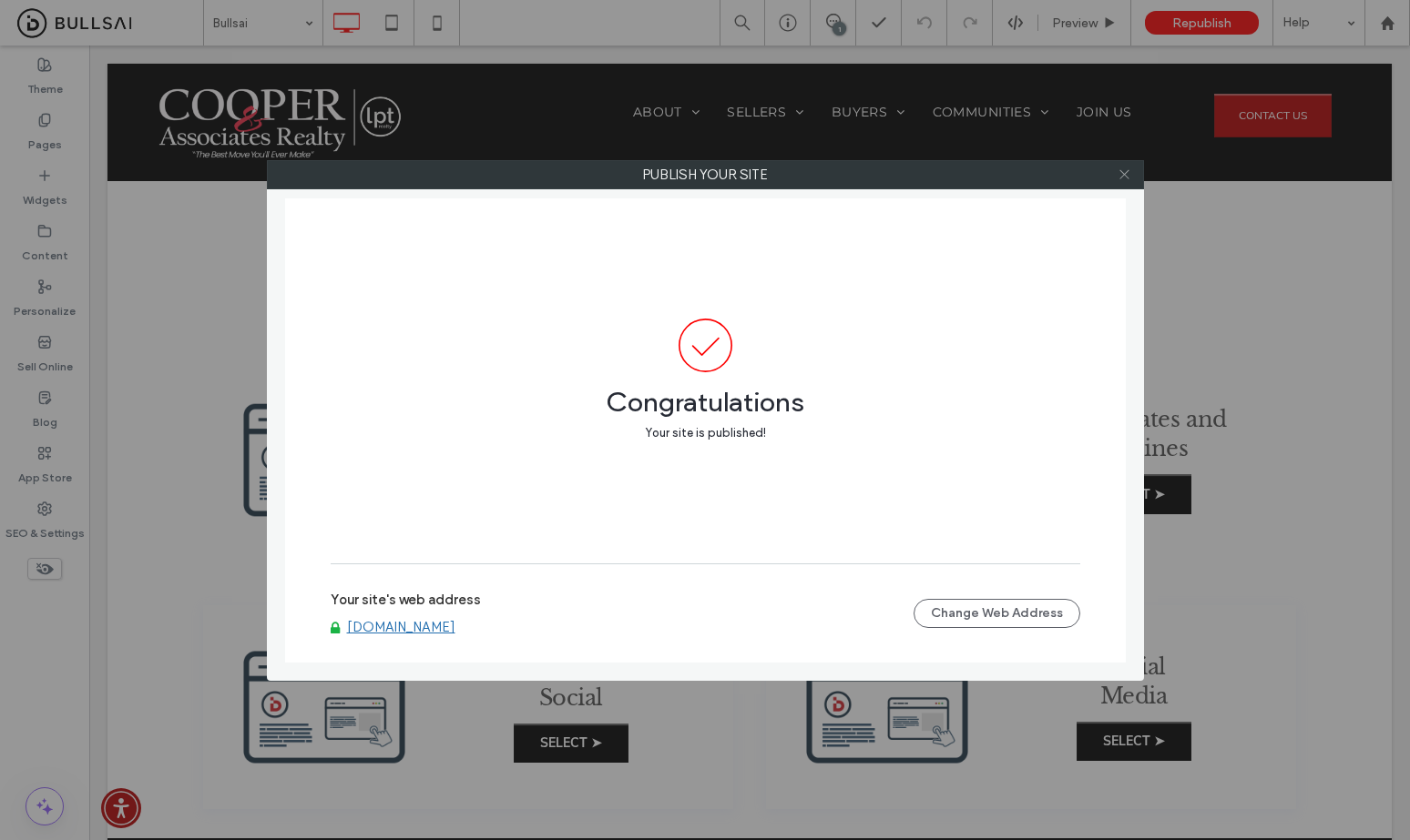
click at [1127, 174] on icon at bounding box center [1124, 174] width 14 height 14
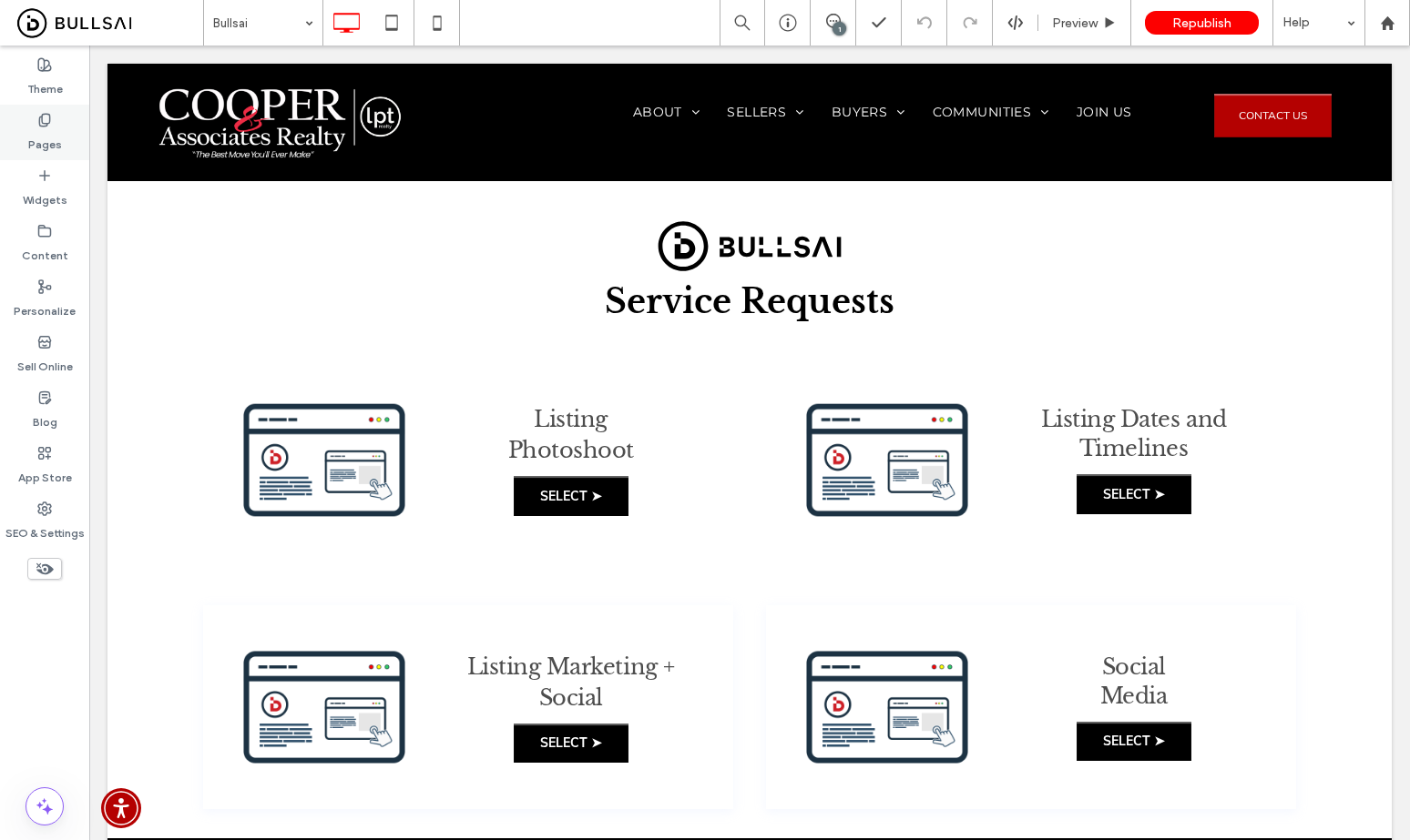
click at [53, 130] on label "Pages" at bounding box center [45, 140] width 34 height 26
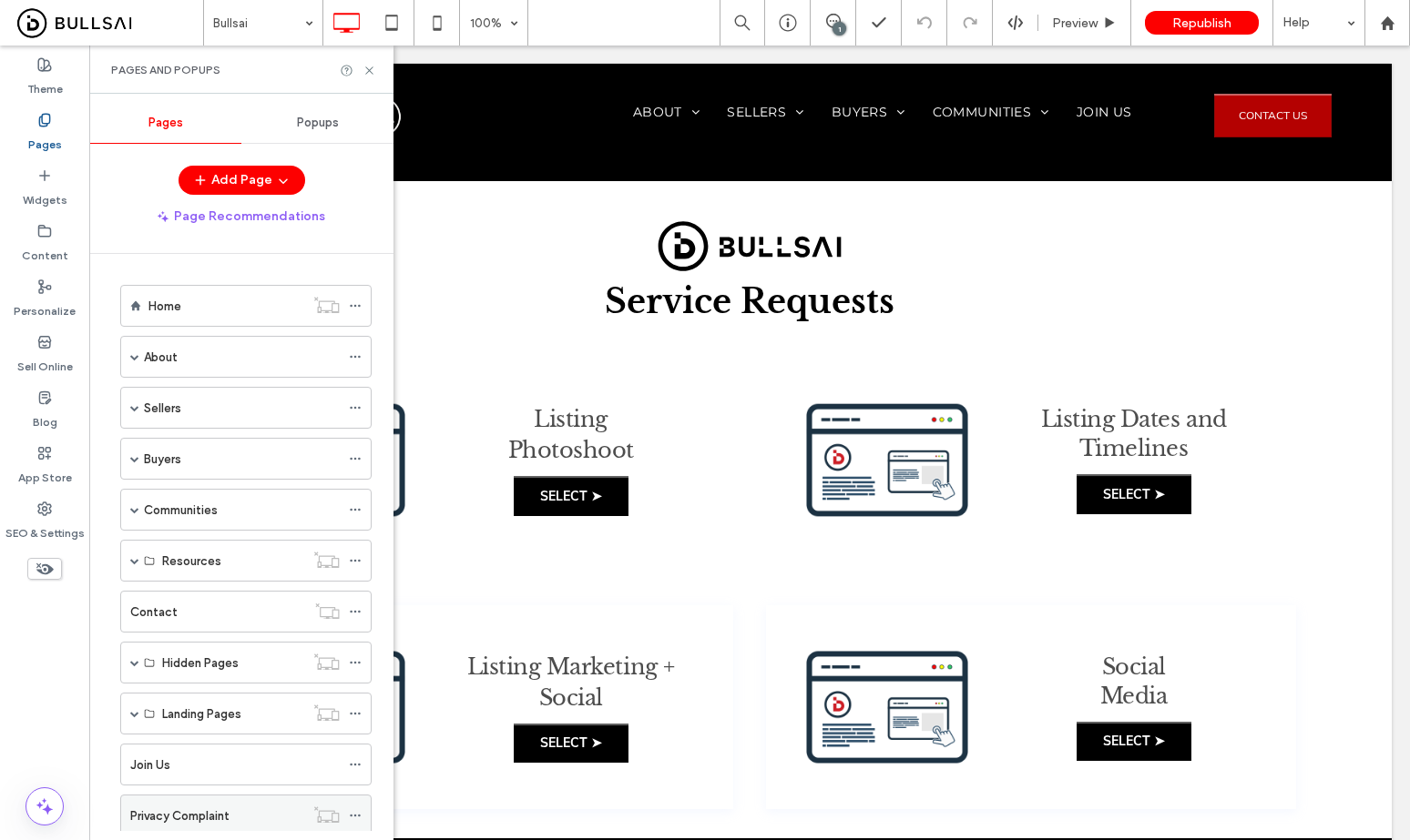
scroll to position [153, 0]
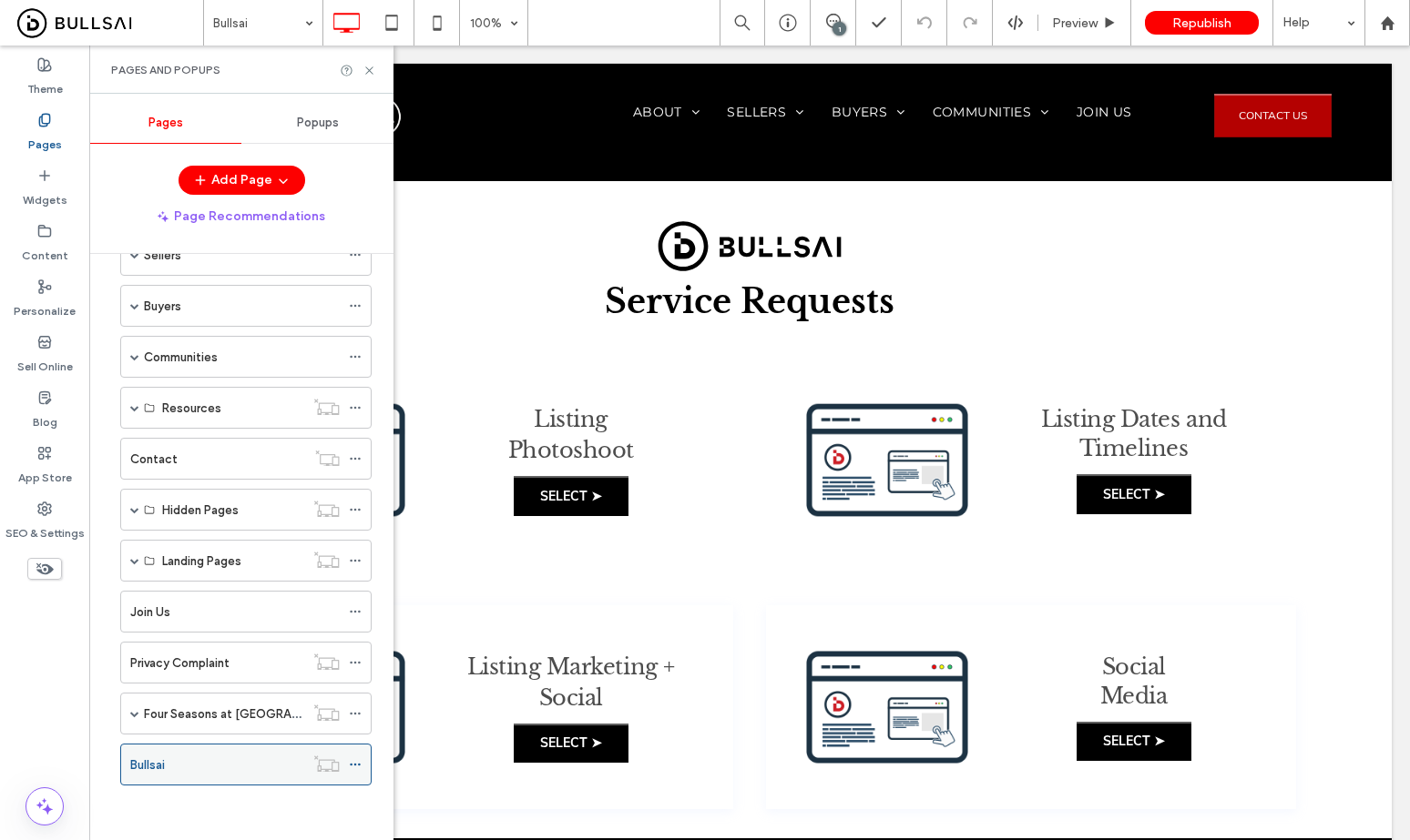
click at [352, 767] on icon at bounding box center [355, 765] width 13 height 13
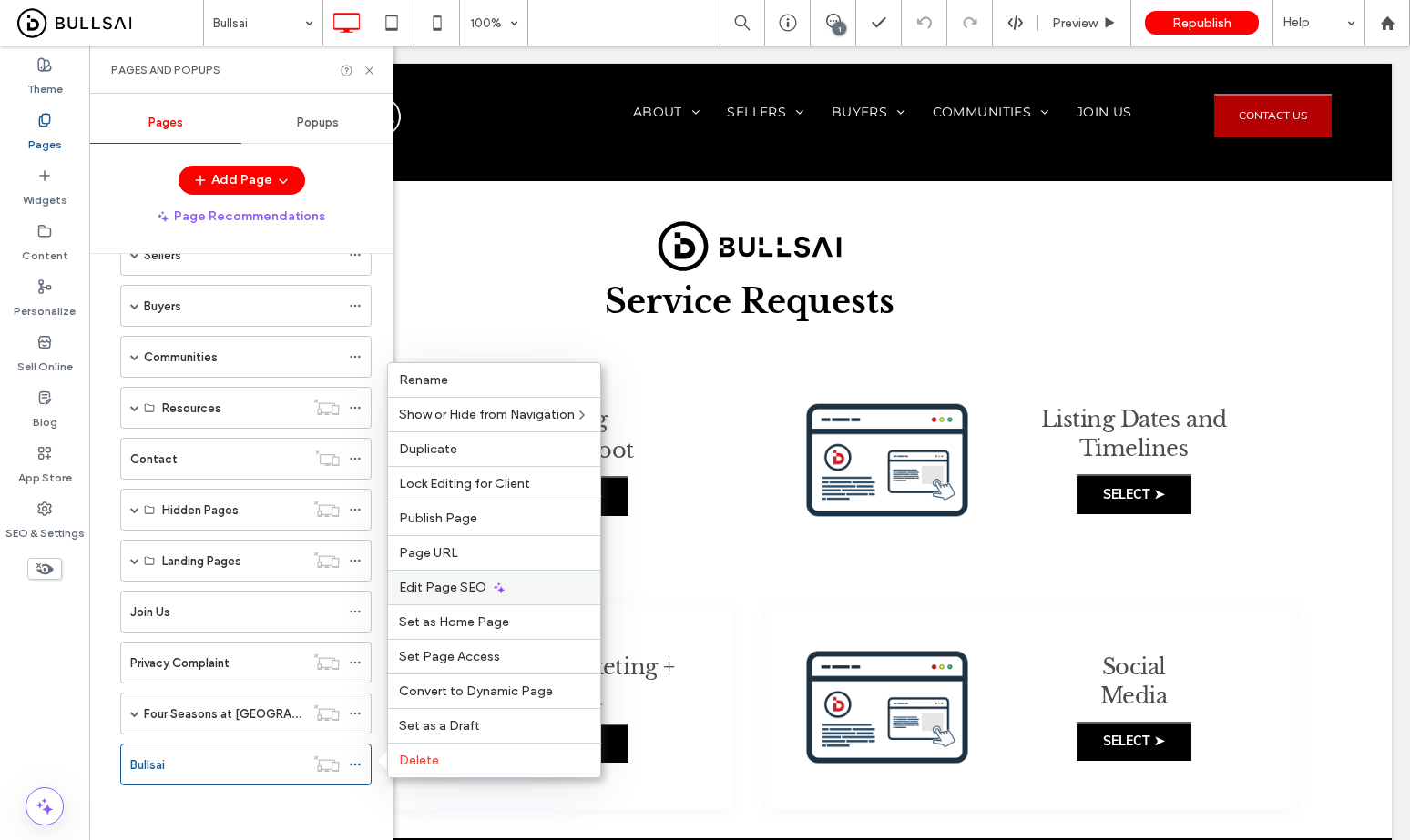
click at [446, 580] on span "Edit Page SEO" at bounding box center [442, 588] width 87 height 16
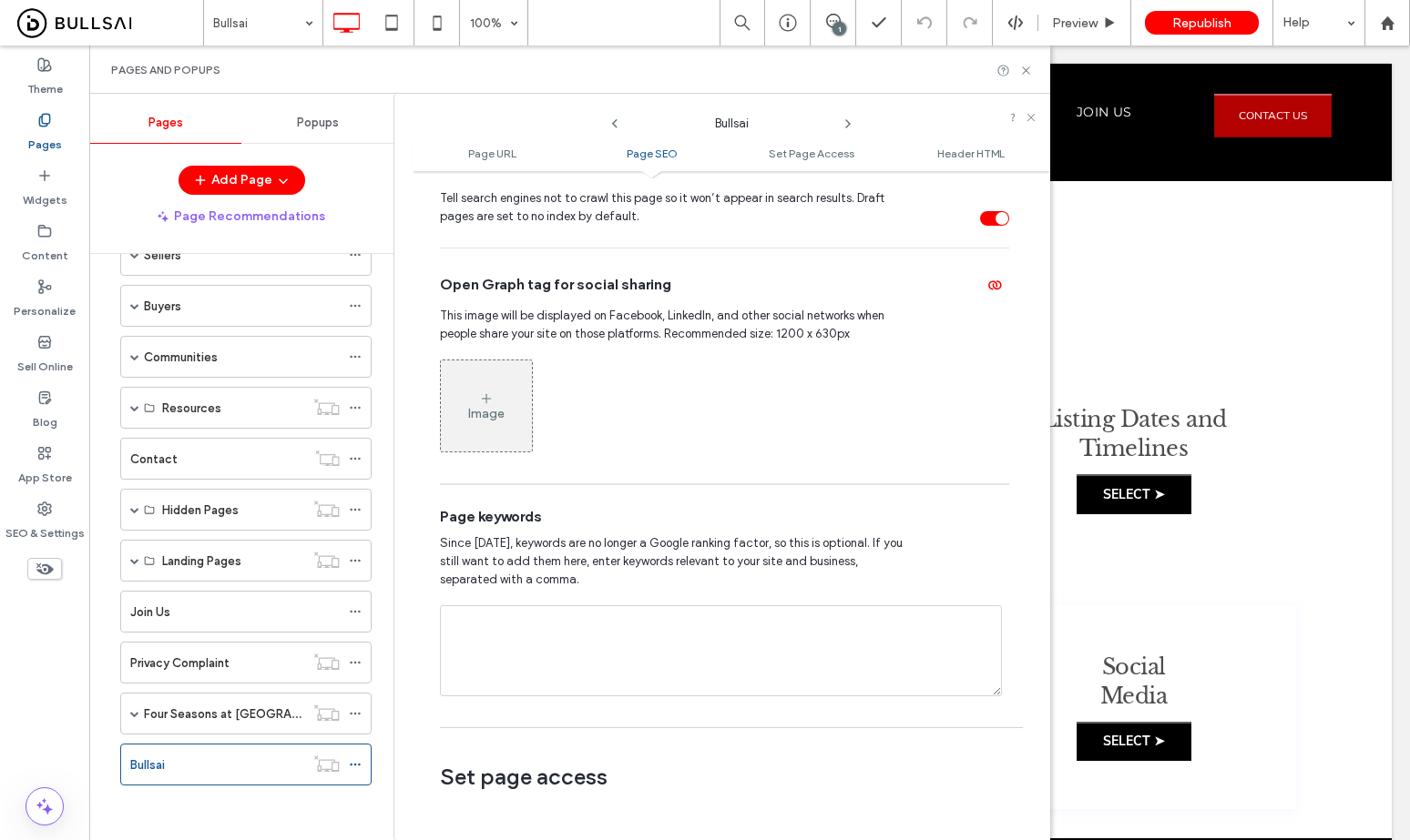
scroll to position [1004, 0]
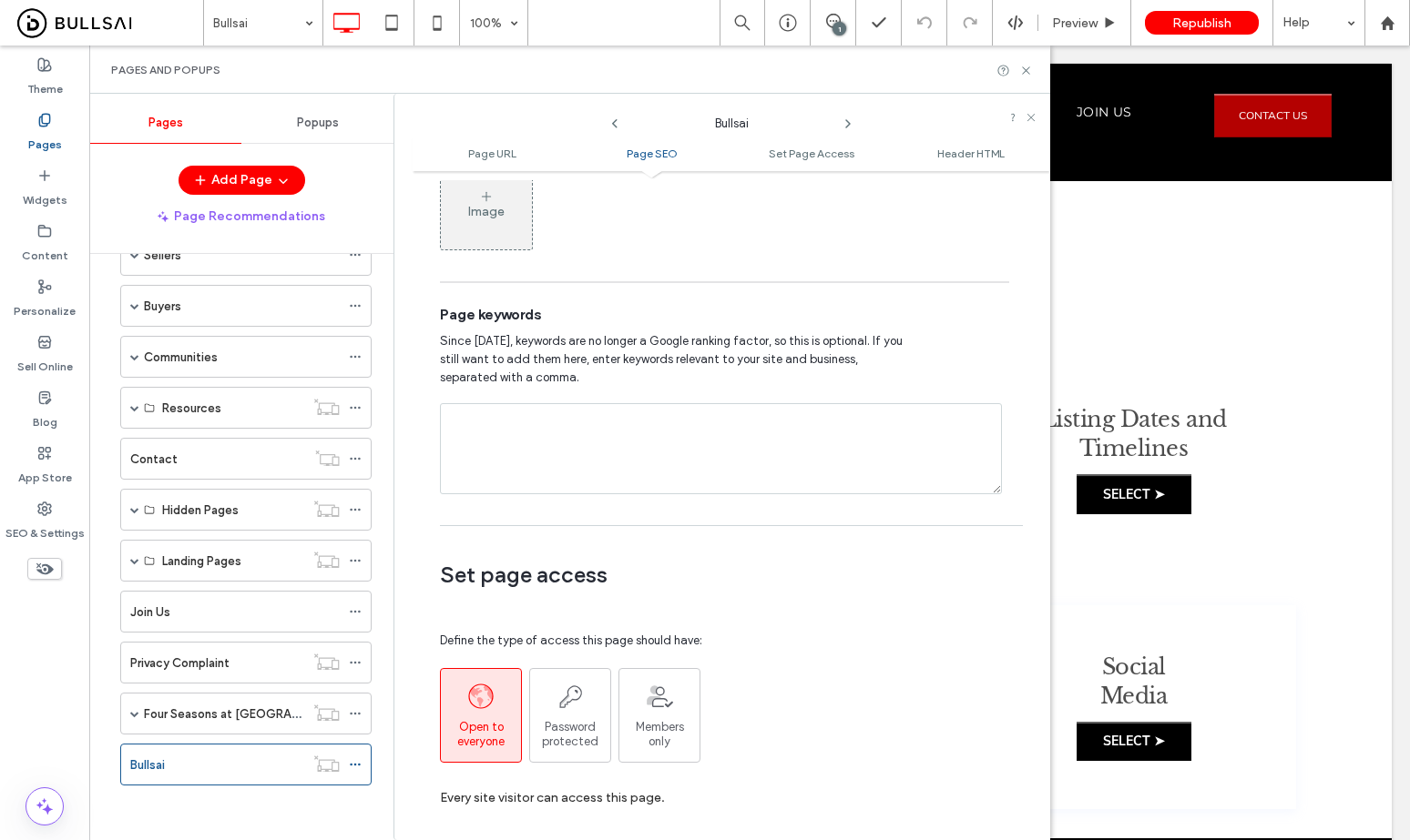
click at [491, 234] on div "Image" at bounding box center [486, 204] width 91 height 87
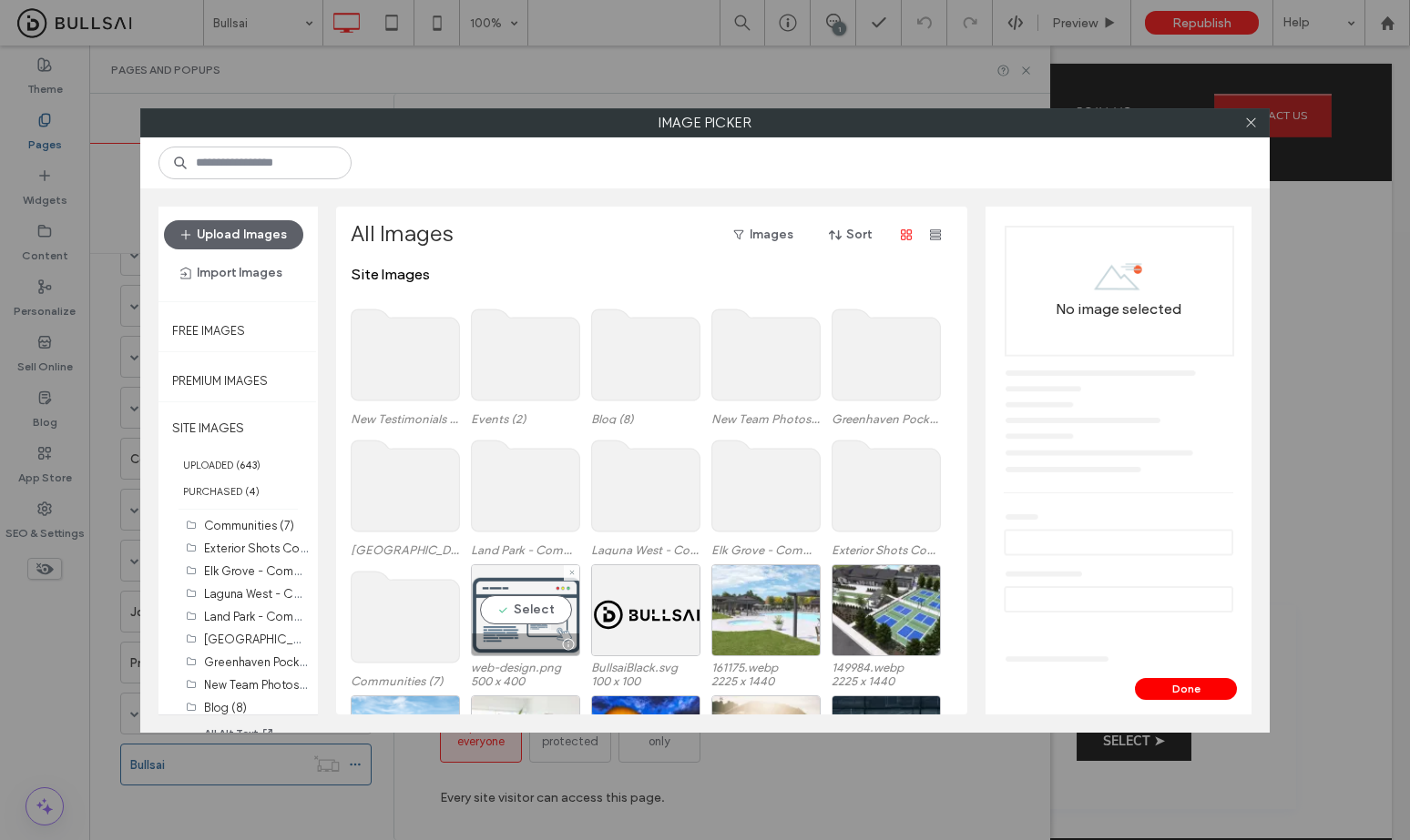
click at [544, 605] on div "Select" at bounding box center [525, 610] width 109 height 92
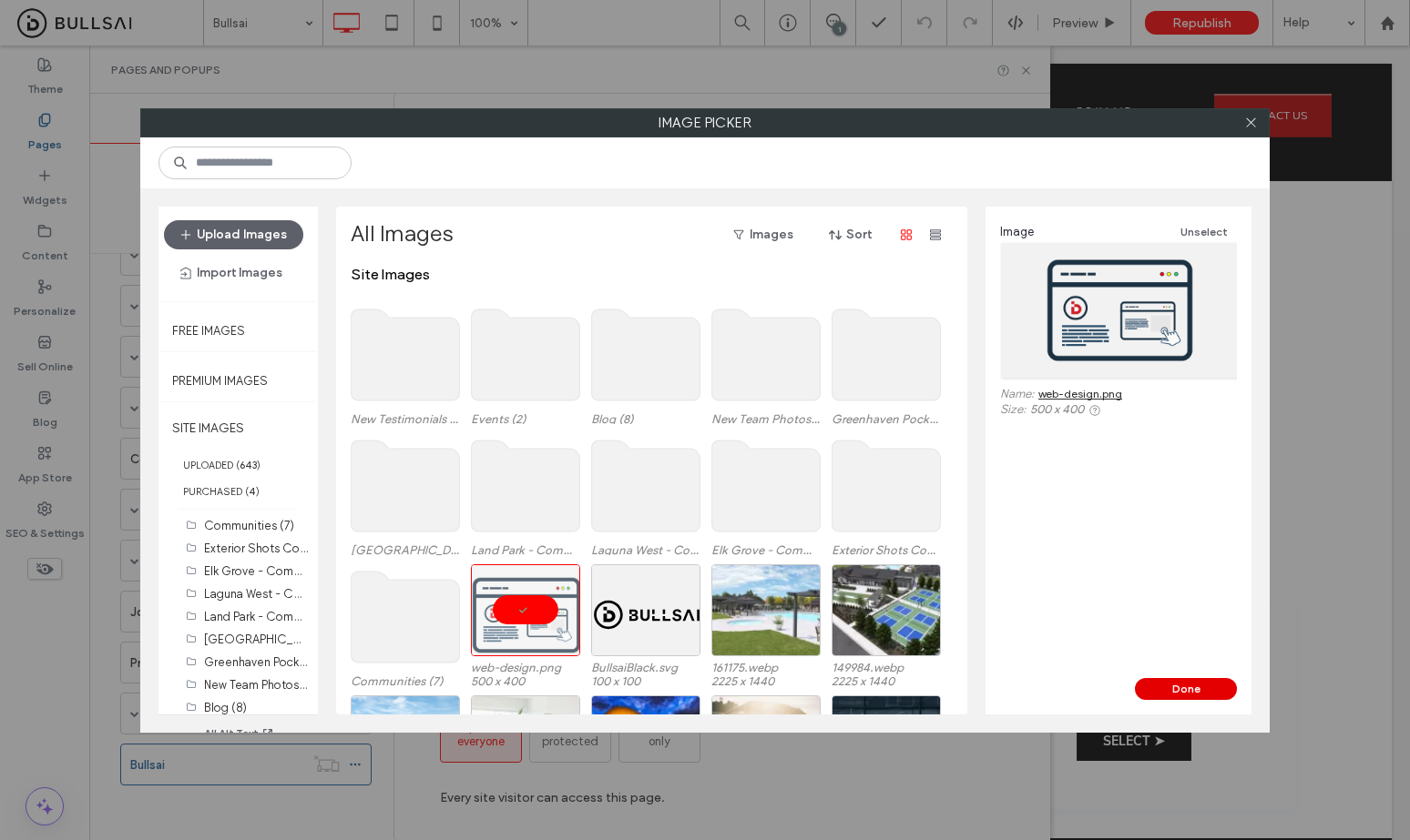
drag, startPoint x: 1203, startPoint y: 689, endPoint x: 1113, endPoint y: 644, distance: 100.6
click at [1203, 689] on button "Done" at bounding box center [1185, 689] width 102 height 22
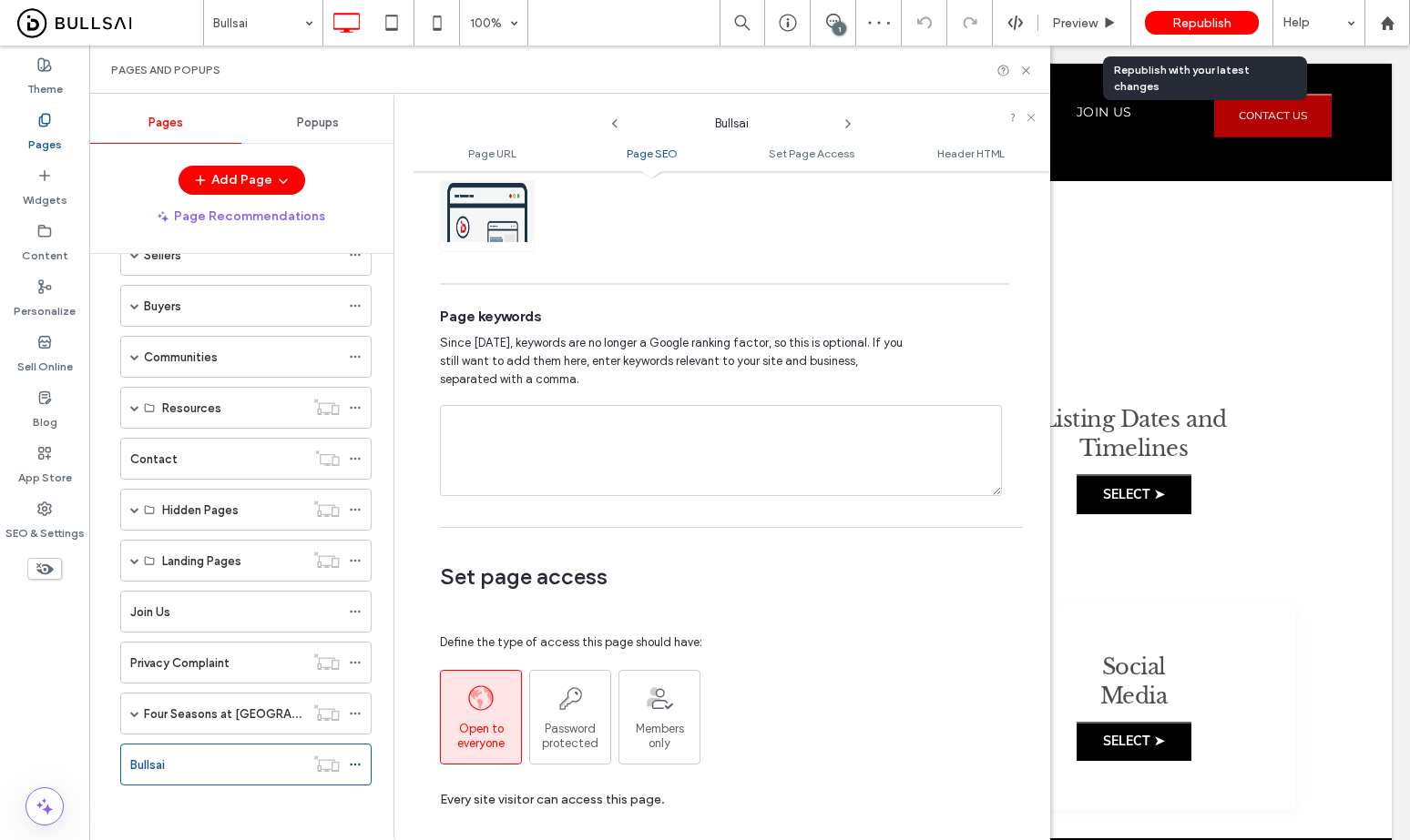
click at [1221, 17] on span "Republish" at bounding box center [1201, 23] width 59 height 16
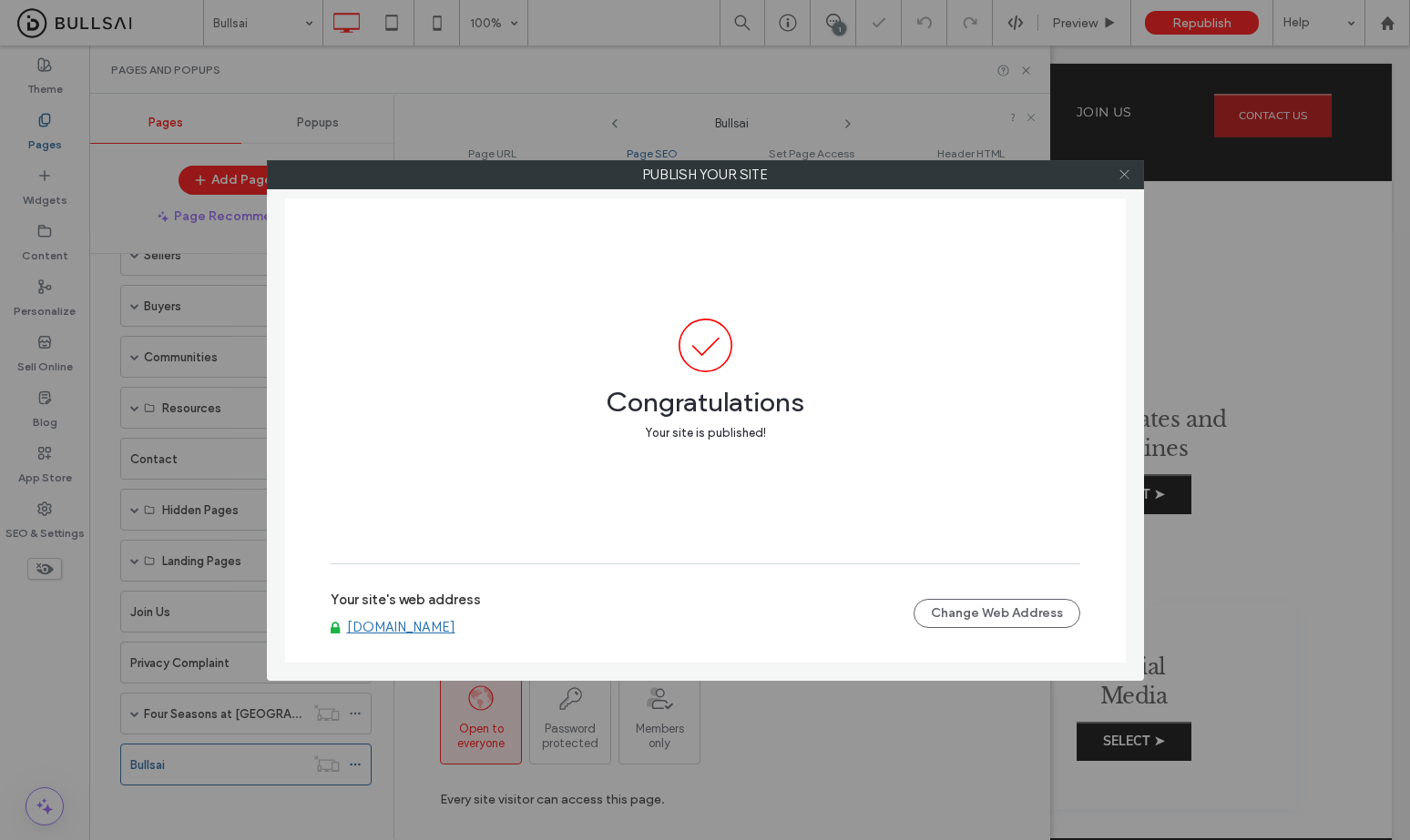
click at [1127, 176] on use at bounding box center [1124, 174] width 9 height 9
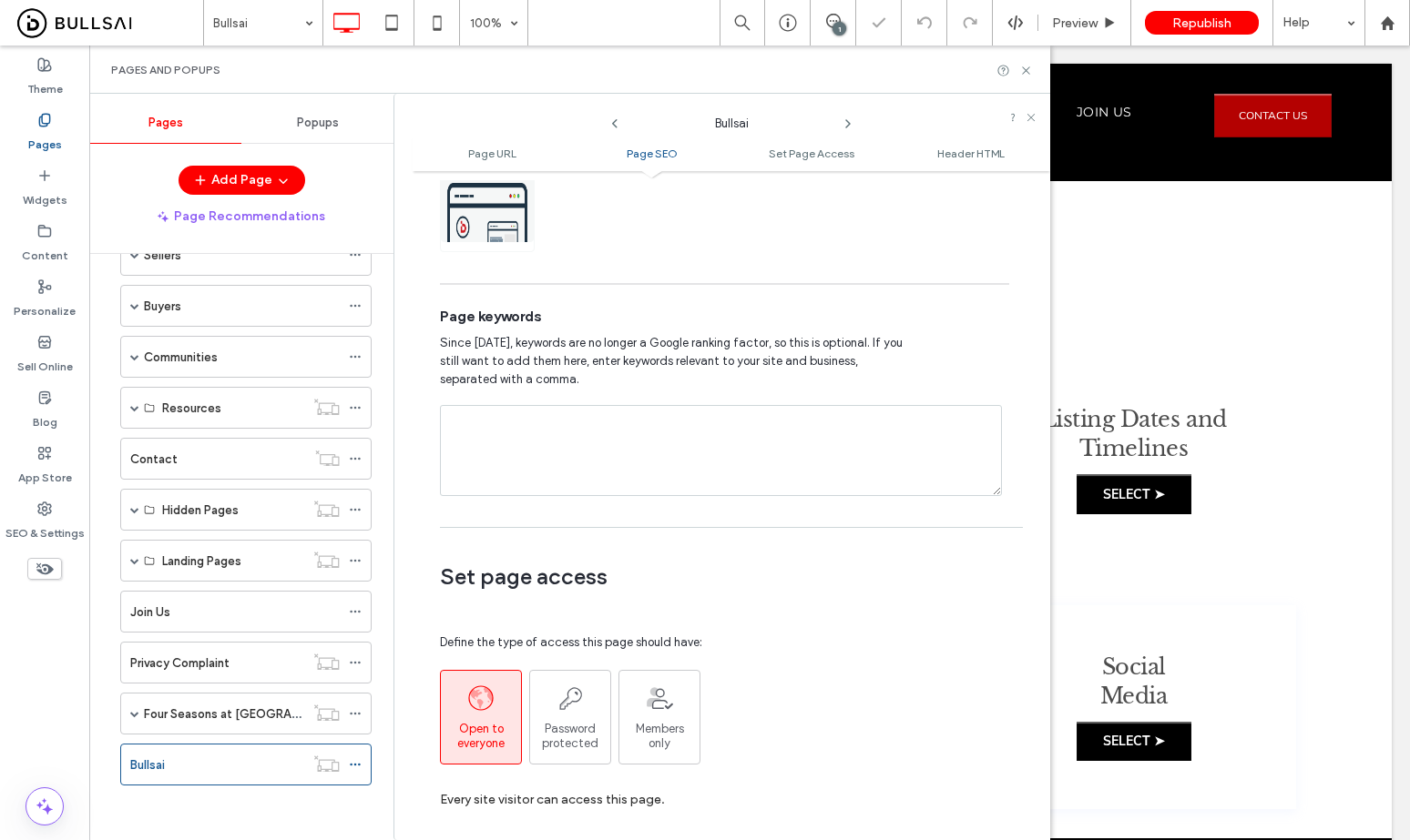
scroll to position [823, 0]
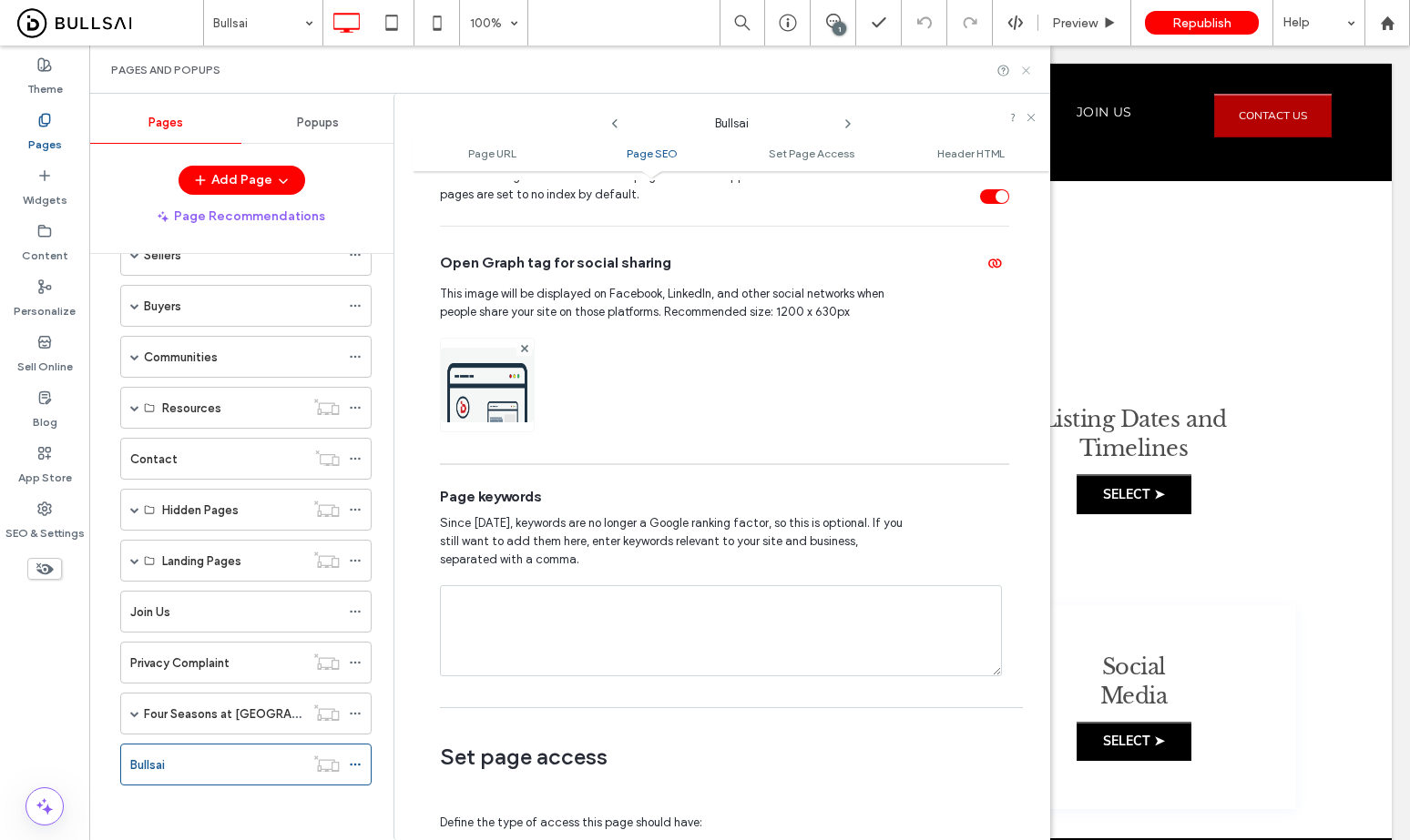
click at [1030, 73] on icon at bounding box center [1026, 70] width 14 height 14
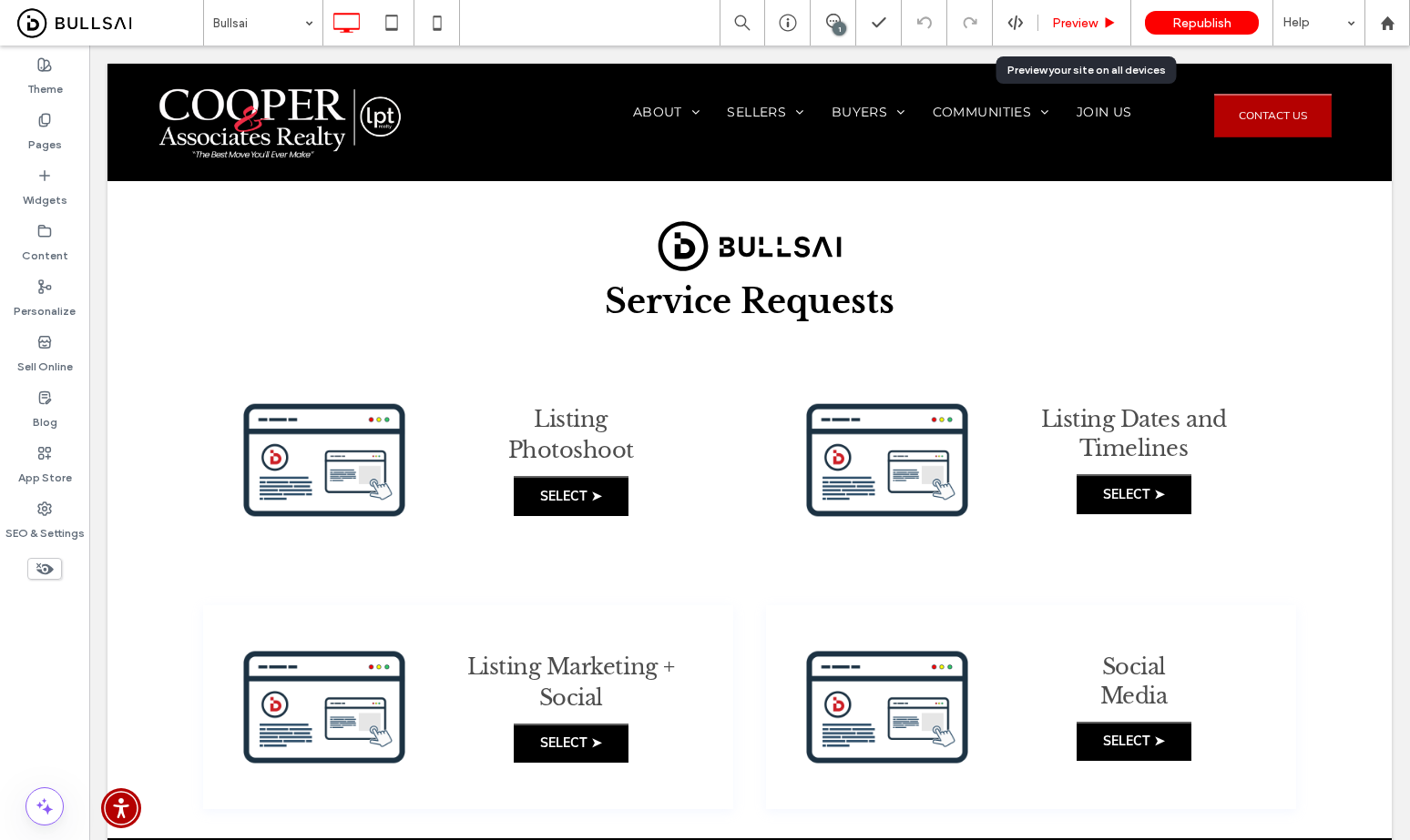
click at [1078, 13] on div "Preview" at bounding box center [1084, 23] width 93 height 46
click at [1080, 14] on div "Preview" at bounding box center [1084, 23] width 93 height 46
click at [1083, 20] on span "Preview" at bounding box center [1075, 23] width 46 height 16
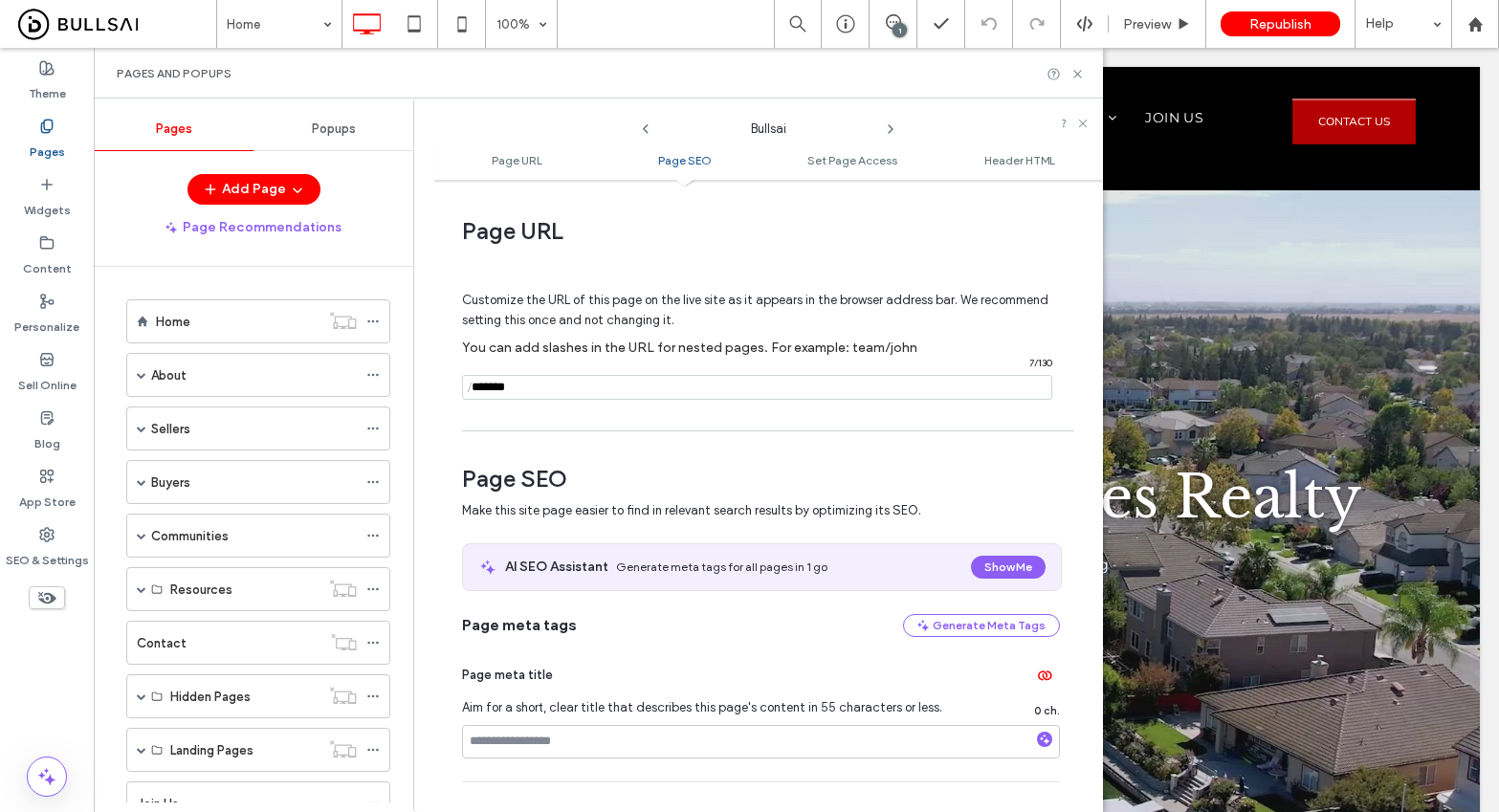
scroll to position [667, 0]
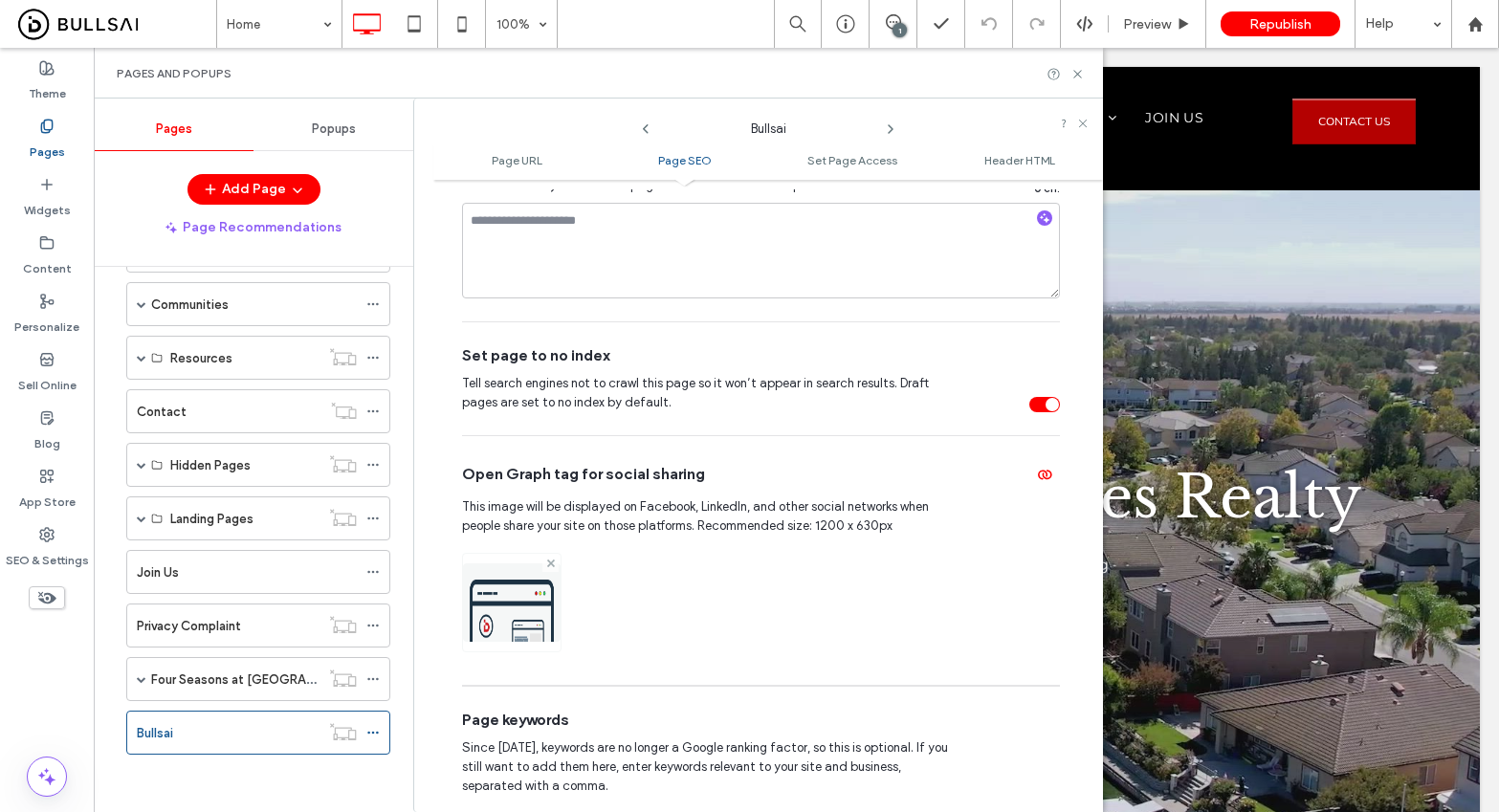
click at [548, 562] on use at bounding box center [550, 563] width 8 height 8
click at [533, 595] on div "Image" at bounding box center [510, 601] width 95 height 92
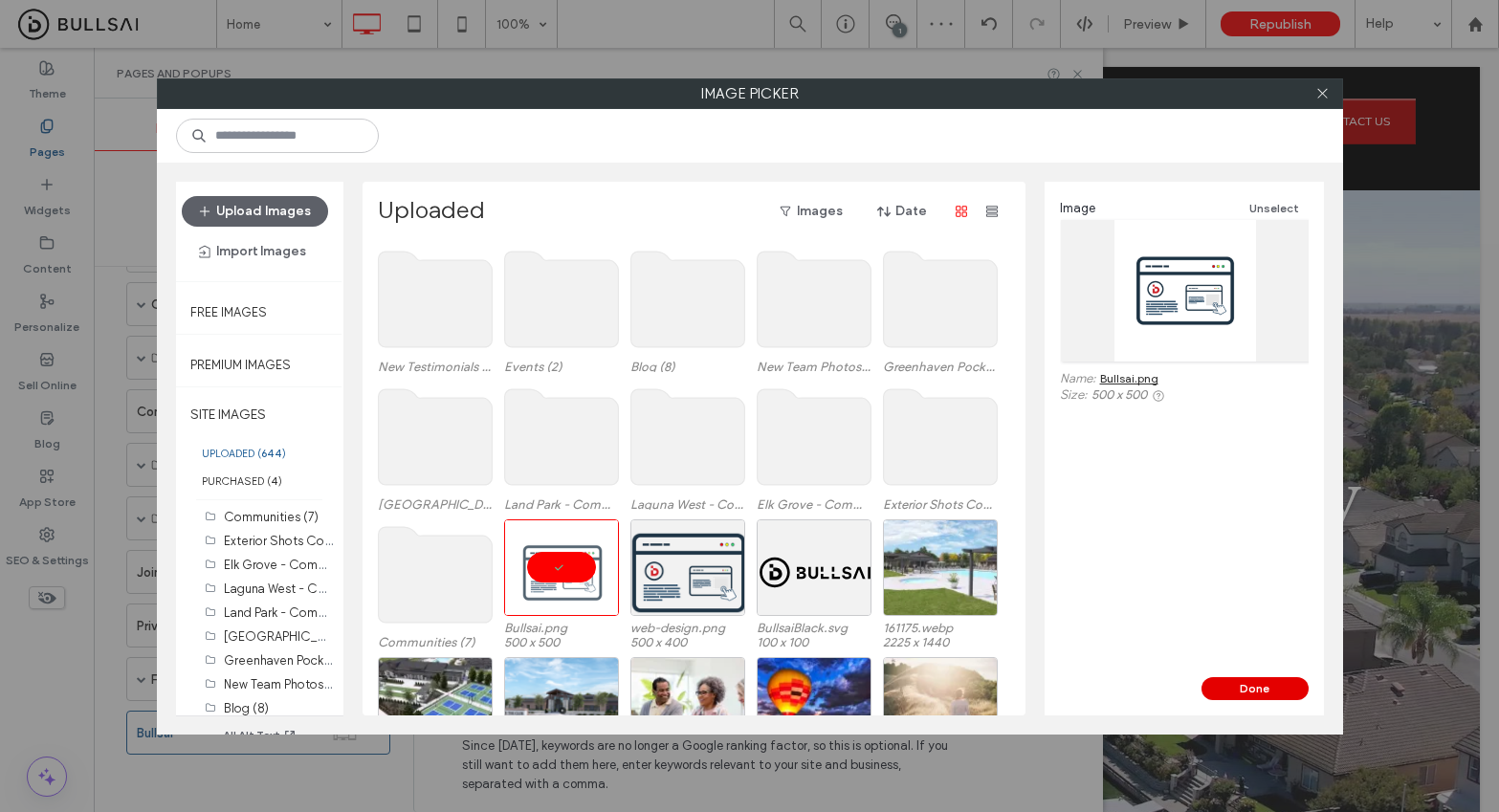
click at [1230, 683] on button "Done" at bounding box center [1254, 689] width 107 height 23
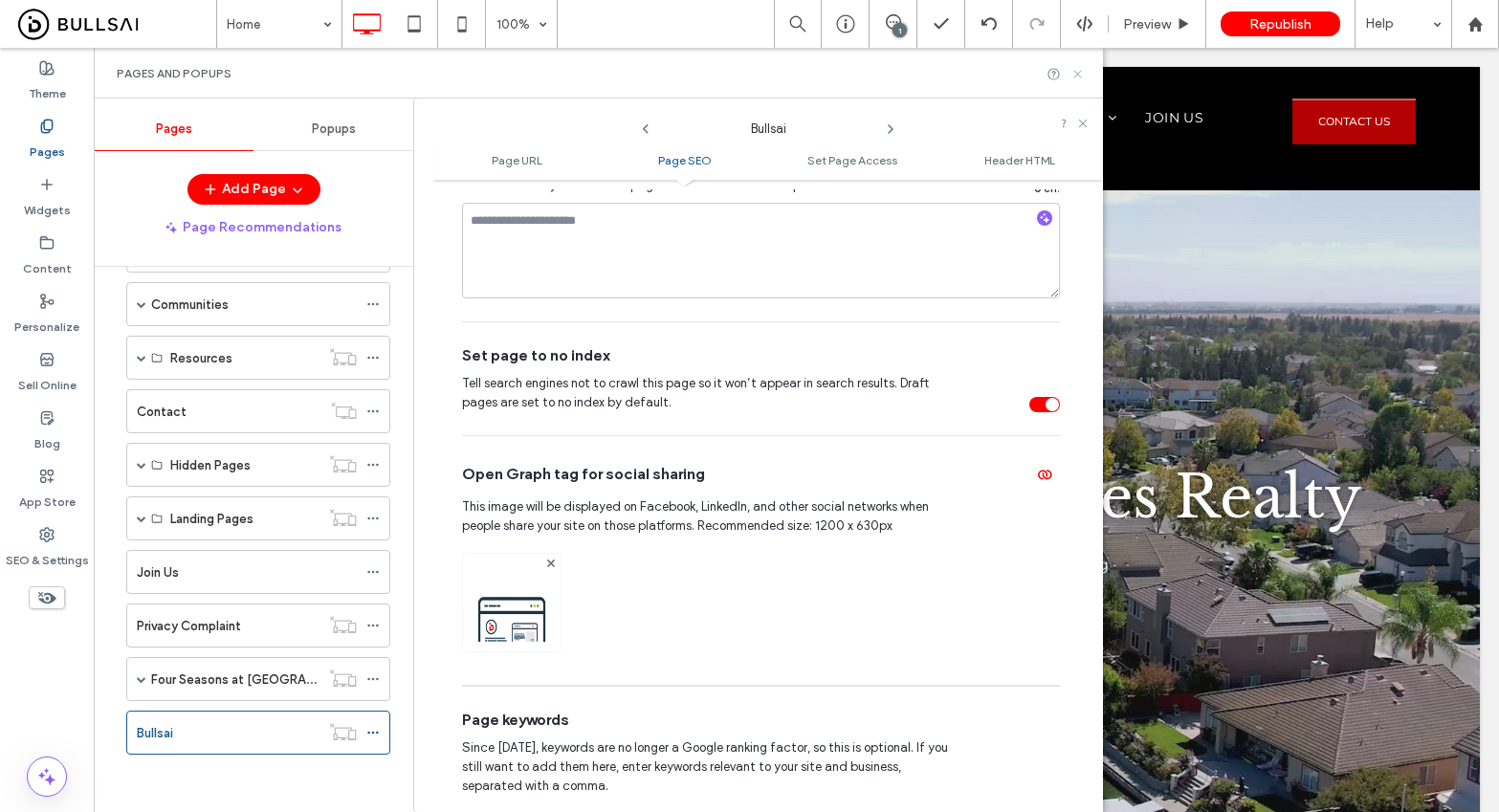
click at [1080, 75] on icon at bounding box center [1077, 73] width 14 height 14
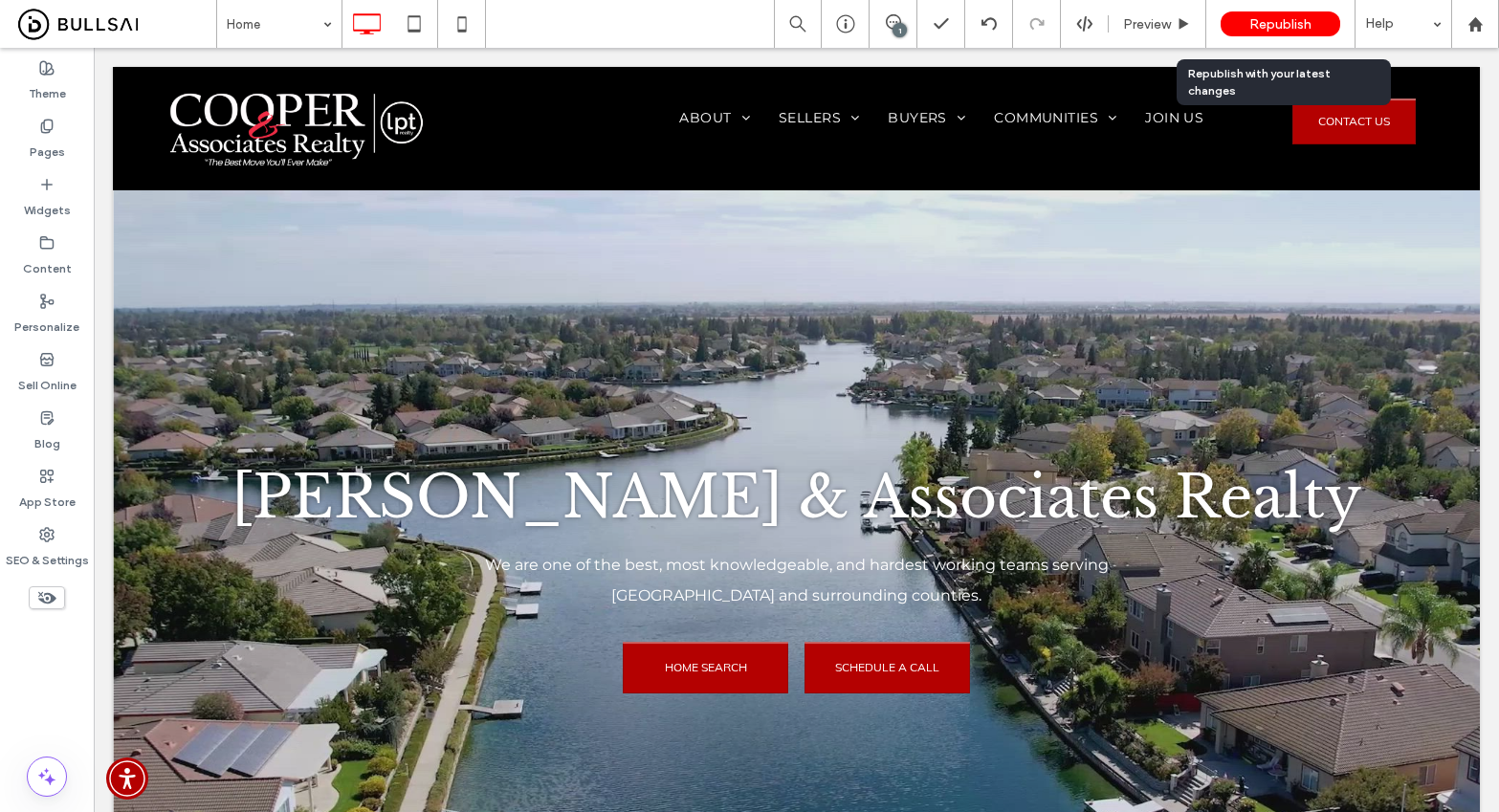
click at [1255, 21] on span "Republish" at bounding box center [1280, 24] width 62 height 16
